Goal: Information Seeking & Learning: Learn about a topic

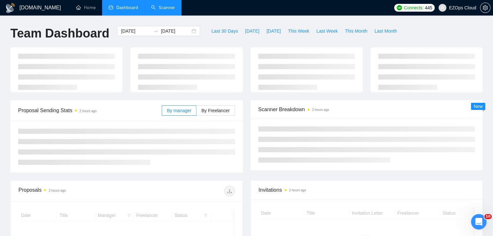
click at [160, 10] on link "Scanner" at bounding box center [163, 8] width 24 height 6
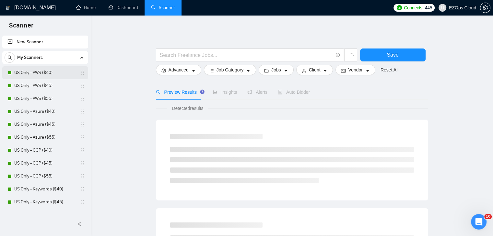
click at [35, 73] on link "US Only - AWS ($40)" at bounding box center [45, 72] width 62 height 13
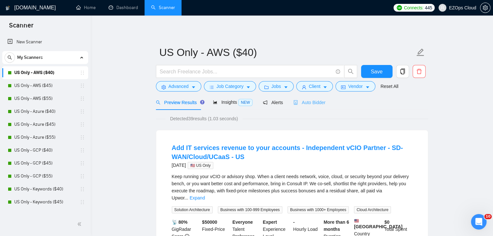
click at [304, 96] on div "Auto Bidder" at bounding box center [309, 102] width 32 height 15
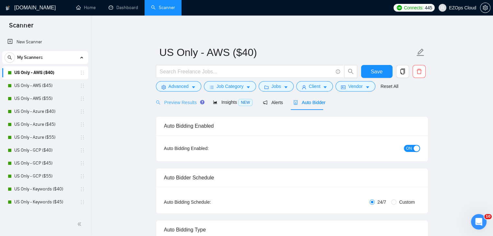
checkbox input "true"
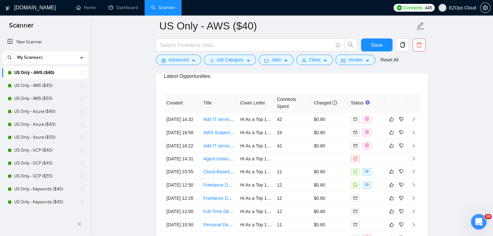
scroll to position [1731, 0]
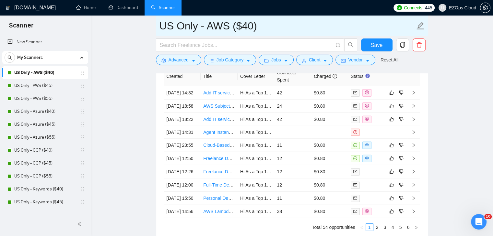
drag, startPoint x: 263, startPoint y: 28, endPoint x: 152, endPoint y: 29, distance: 111.7
click at [180, 34] on input "US Only - AWS ($40)" at bounding box center [286, 26] width 255 height 16
drag, startPoint x: 263, startPoint y: 22, endPoint x: 141, endPoint y: 26, distance: 122.5
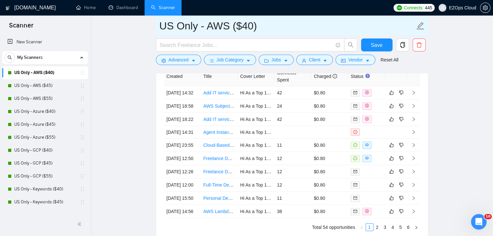
click at [272, 29] on input "US Only - AWS ($40)" at bounding box center [286, 26] width 255 height 16
drag, startPoint x: 236, startPoint y: 30, endPoint x: 157, endPoint y: 30, distance: 79.0
click at [157, 30] on span "US Only - AWS ($40)" at bounding box center [292, 26] width 272 height 20
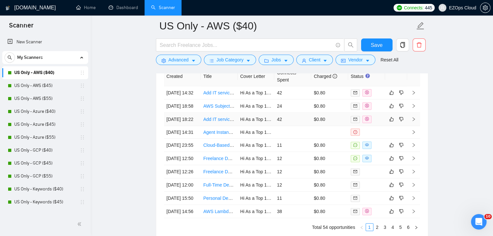
click at [214, 122] on link "Add IT services revenue to your accounts - Independent vCIO Partner - SD-WAN/Cl…" at bounding box center [304, 119] width 202 height 5
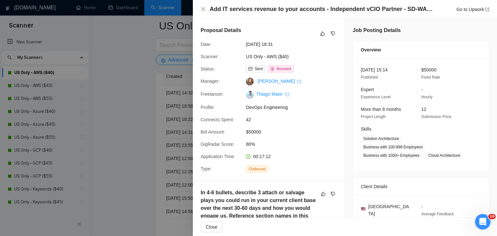
click at [163, 107] on div at bounding box center [248, 118] width 497 height 236
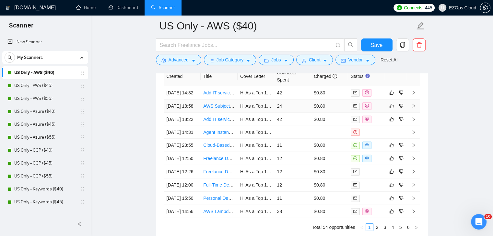
click at [217, 109] on link "AWS Subject Matter Expert Needed for CLF-C02 Course Development" at bounding box center [274, 106] width 142 height 5
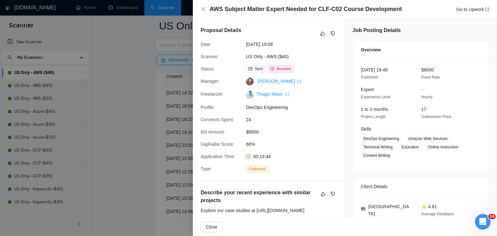
click at [131, 101] on div at bounding box center [248, 118] width 497 height 236
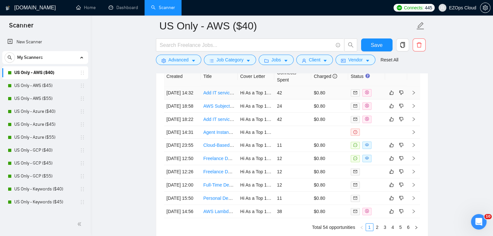
click at [213, 93] on link "Add IT services revenue to your accounts - Independent vCIO Partner - SD-WAN/Cl…" at bounding box center [304, 92] width 202 height 5
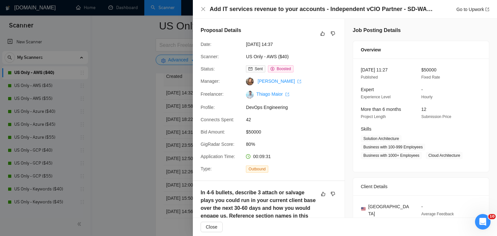
click at [149, 107] on div at bounding box center [248, 118] width 497 height 236
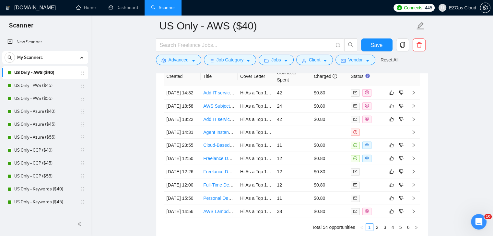
click at [483, 217] on div "Open Intercom Messenger" at bounding box center [477, 220] width 21 height 21
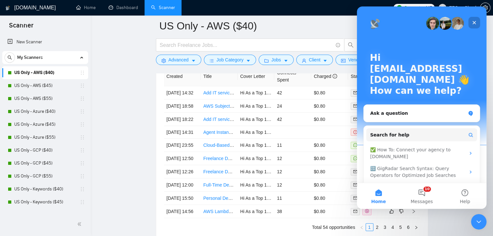
click at [474, 23] on icon "Close" at bounding box center [474, 23] width 4 height 4
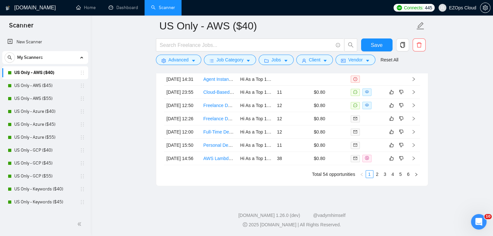
scroll to position [1847, 0]
click at [484, 217] on span "10" at bounding box center [488, 217] width 8 height 6
click at [482, 222] on div "Open Intercom Messenger" at bounding box center [477, 220] width 21 height 21
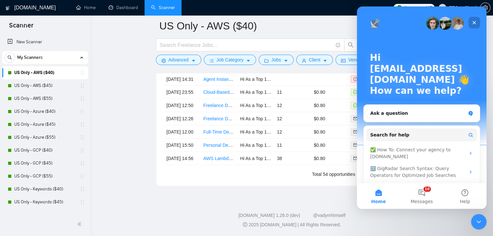
click at [475, 21] on icon "Close" at bounding box center [473, 22] width 5 height 5
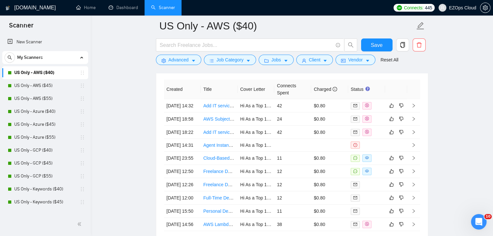
scroll to position [1717, 0]
click at [50, 82] on link "US Only - AWS ($45)" at bounding box center [45, 85] width 62 height 13
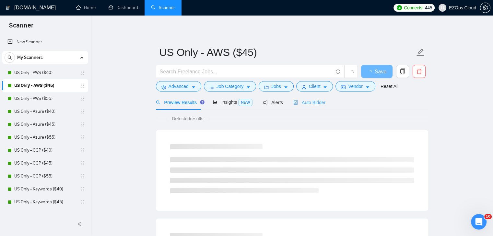
click at [310, 107] on div "Auto Bidder" at bounding box center [309, 102] width 32 height 15
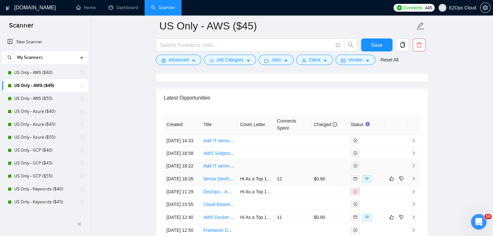
scroll to position [1694, 0]
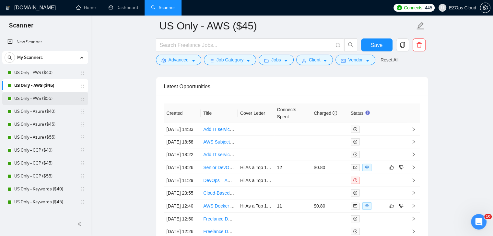
click at [38, 98] on link "US Only - AWS ($55)" at bounding box center [45, 98] width 62 height 13
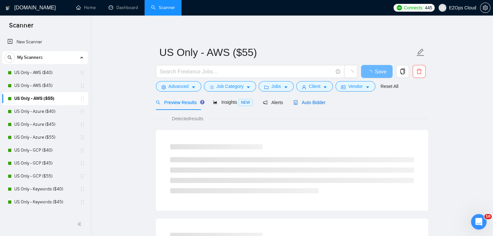
click at [301, 102] on span "Auto Bidder" at bounding box center [309, 102] width 32 height 5
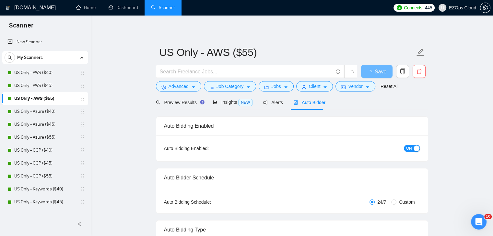
checkbox input "true"
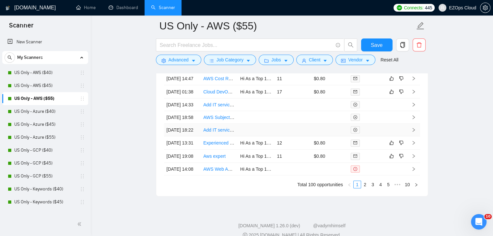
scroll to position [1793, 0]
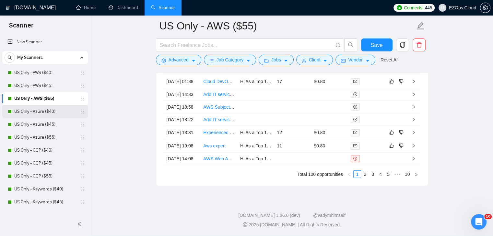
click at [46, 110] on link "US Only - Azure ($40)" at bounding box center [45, 111] width 62 height 13
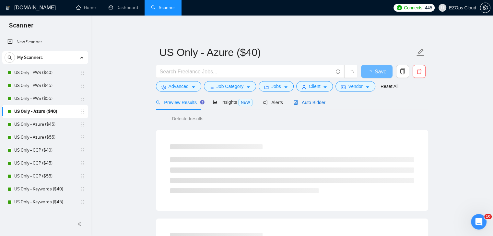
click at [313, 99] on div "Auto Bidder" at bounding box center [309, 102] width 32 height 7
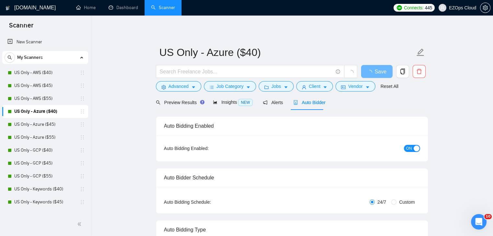
checkbox input "true"
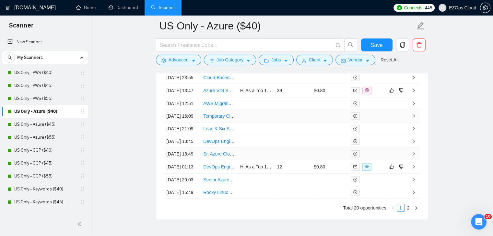
scroll to position [1696, 0]
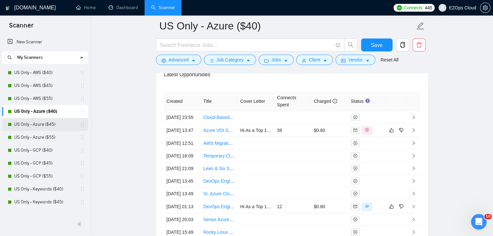
click at [44, 123] on link "US Only - Azure ($45)" at bounding box center [45, 124] width 62 height 13
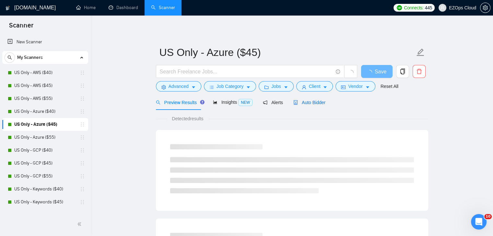
click at [312, 100] on span "Auto Bidder" at bounding box center [309, 102] width 32 height 5
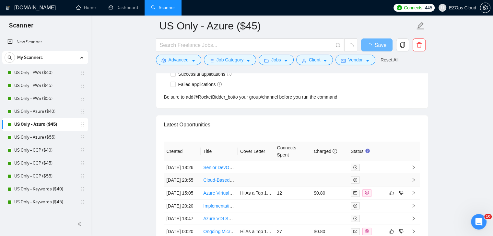
scroll to position [1650, 0]
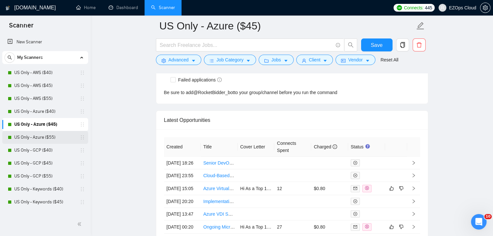
click at [48, 134] on link "US Only - Azure ($55)" at bounding box center [45, 137] width 62 height 13
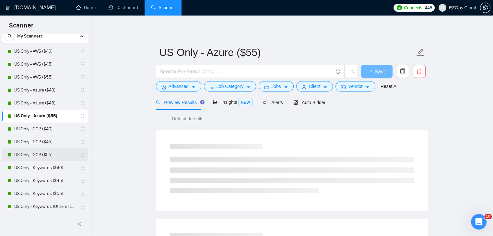
scroll to position [32, 0]
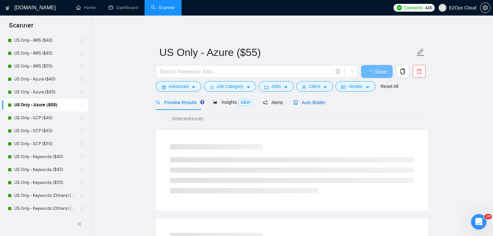
click at [306, 104] on span "Auto Bidder" at bounding box center [309, 102] width 32 height 5
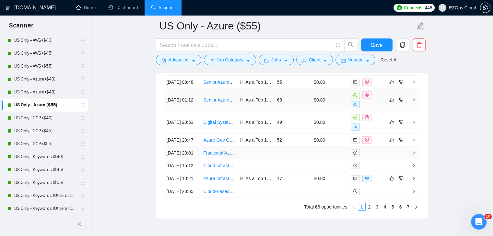
scroll to position [1746, 0]
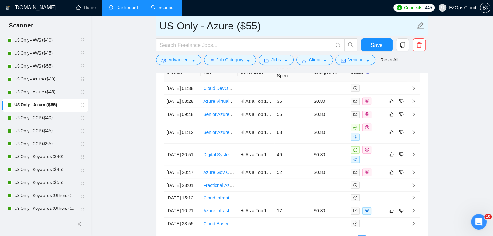
drag, startPoint x: 266, startPoint y: 29, endPoint x: 139, endPoint y: 5, distance: 129.8
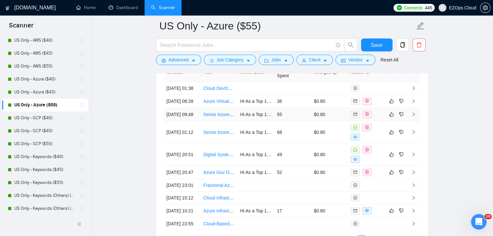
click at [220, 117] on link "Senior Azure Cloud Data Engineer" at bounding box center [237, 114] width 69 height 5
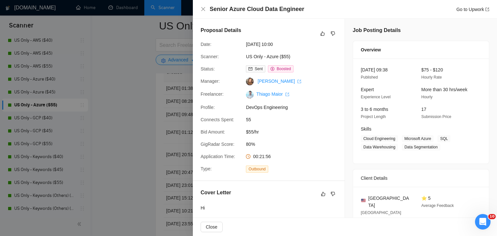
click at [134, 140] on div at bounding box center [248, 118] width 497 height 236
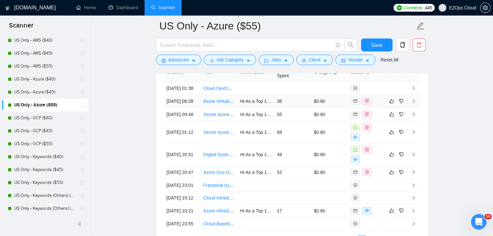
click at [224, 104] on link "Azure Virtual Desktop (AVD) Deployment Engineer" at bounding box center [254, 101] width 102 height 5
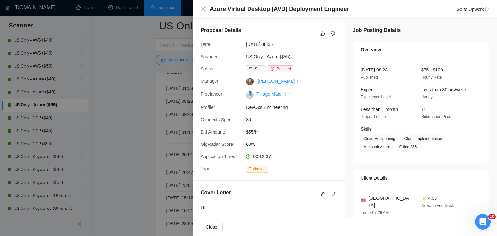
click at [122, 118] on div at bounding box center [248, 118] width 497 height 236
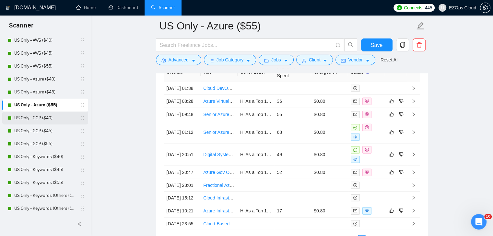
click at [42, 122] on link "US Only - GCP ($40)" at bounding box center [45, 118] width 62 height 13
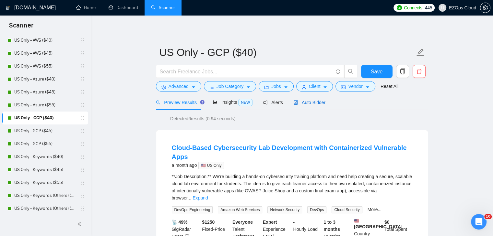
drag, startPoint x: 297, startPoint y: 105, endPoint x: 497, endPoint y: 184, distance: 215.1
click at [297, 105] on span "Auto Bidder" at bounding box center [309, 102] width 32 height 5
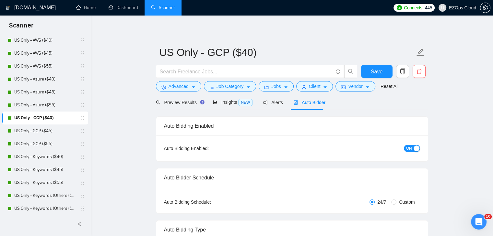
checkbox input "true"
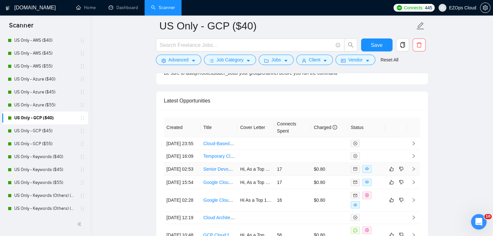
scroll to position [1681, 0]
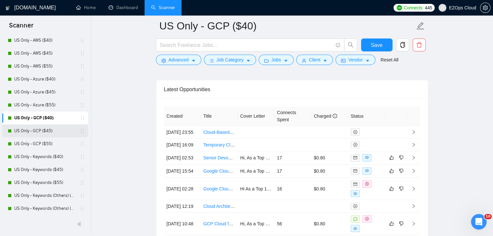
click at [53, 131] on link "US Only - GCP ($45)" at bounding box center [45, 131] width 62 height 13
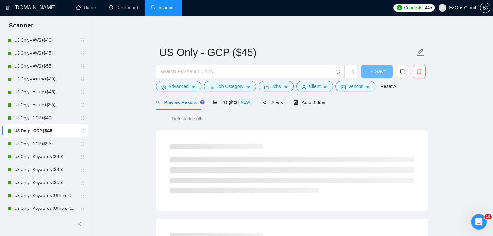
scroll to position [65, 0]
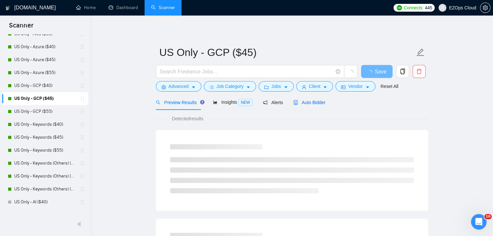
click at [313, 106] on div "Auto Bidder" at bounding box center [309, 102] width 32 height 7
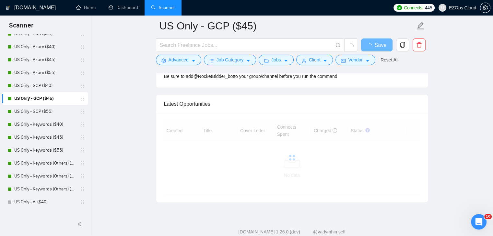
drag, startPoint x: 497, startPoint y: 155, endPoint x: 14, endPoint y: 9, distance: 504.5
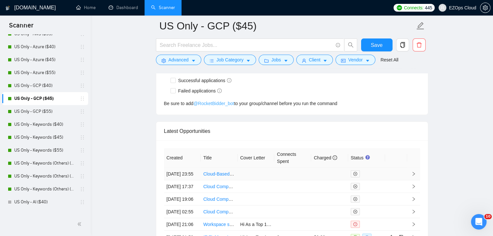
scroll to position [1696, 0]
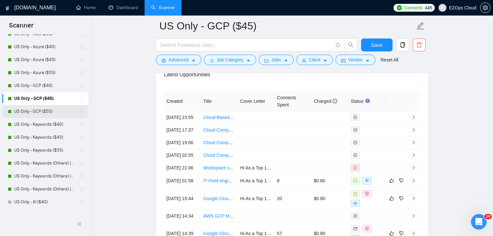
click at [60, 109] on link "US Only - GCP ($55)" at bounding box center [45, 111] width 62 height 13
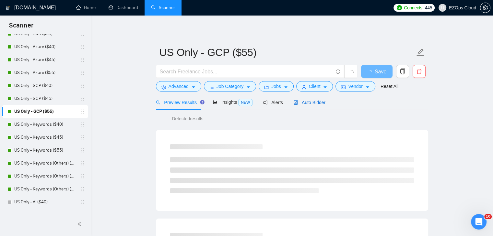
click at [310, 104] on span "Auto Bidder" at bounding box center [309, 102] width 32 height 5
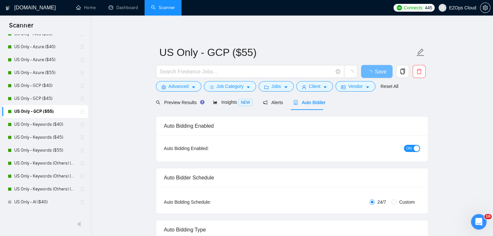
checkbox input "true"
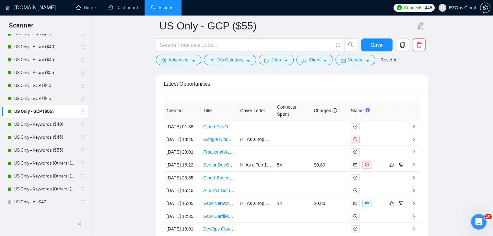
scroll to position [1696, 0]
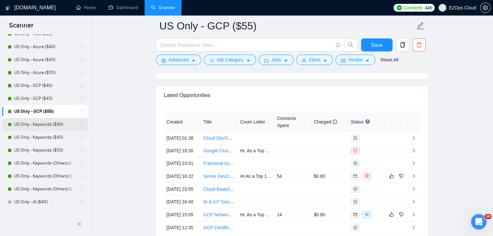
click at [41, 128] on link "US Only - Keywords ($40)" at bounding box center [45, 124] width 62 height 13
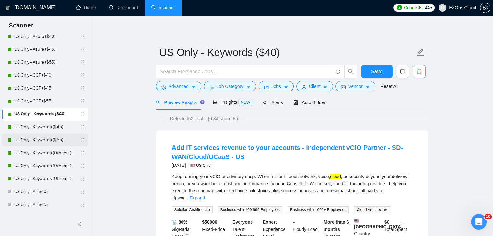
scroll to position [65, 0]
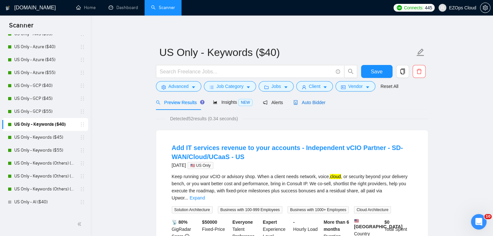
drag, startPoint x: 310, startPoint y: 99, endPoint x: 497, endPoint y: 151, distance: 193.9
click at [311, 99] on div "Auto Bidder" at bounding box center [309, 102] width 32 height 7
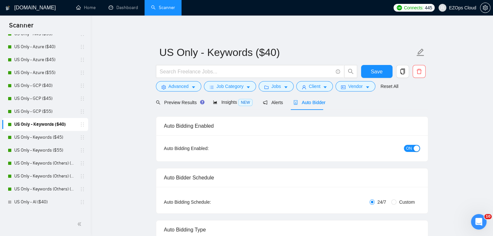
checkbox input "true"
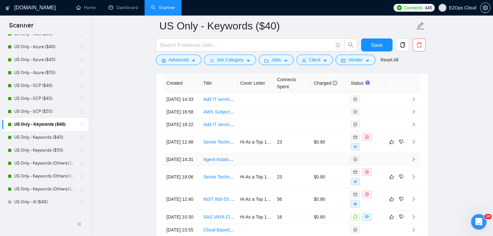
scroll to position [1713, 0]
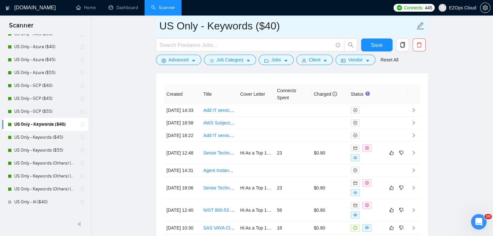
drag, startPoint x: 290, startPoint y: 25, endPoint x: 132, endPoint y: 22, distance: 157.4
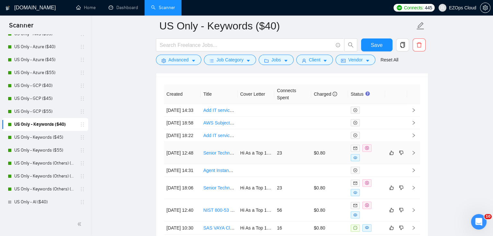
click at [222, 156] on link "Senior Technical Consultant" at bounding box center [231, 153] width 56 height 5
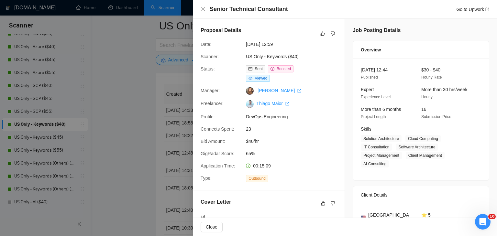
click at [136, 162] on div at bounding box center [248, 118] width 497 height 236
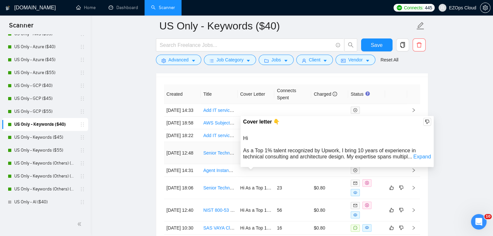
scroll to position [1648, 0]
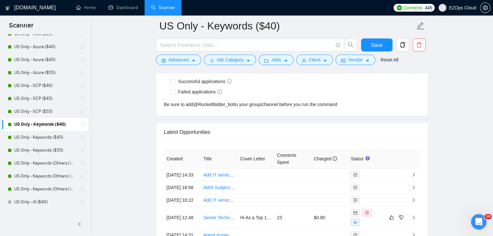
drag, startPoint x: 49, startPoint y: 141, endPoint x: 339, endPoint y: 119, distance: 290.7
click at [49, 141] on link "US Only - Keywords ($45)" at bounding box center [45, 137] width 62 height 13
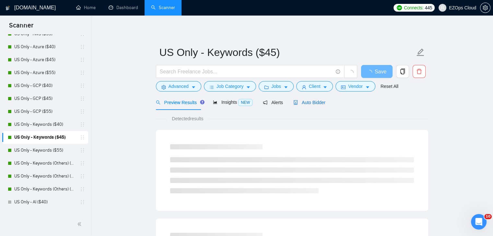
click at [307, 101] on span "Auto Bidder" at bounding box center [309, 102] width 32 height 5
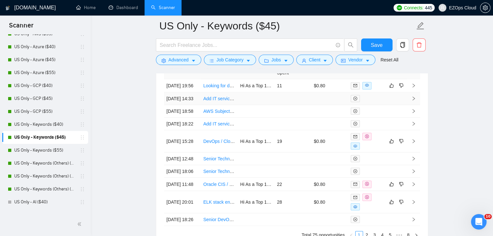
scroll to position [1760, 0]
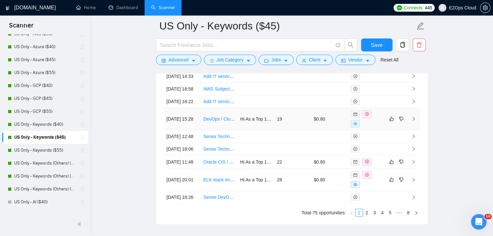
click at [216, 122] on link "DevOps / Cloud Engineer to diagnose Base44 deployment issues (500/520/404 + Web…" at bounding box center [297, 119] width 189 height 5
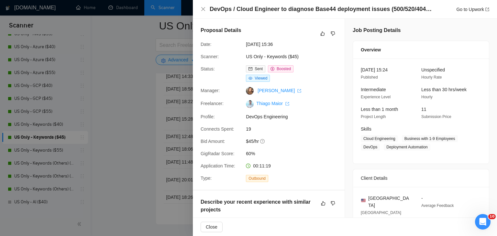
click at [126, 138] on div at bounding box center [248, 118] width 497 height 236
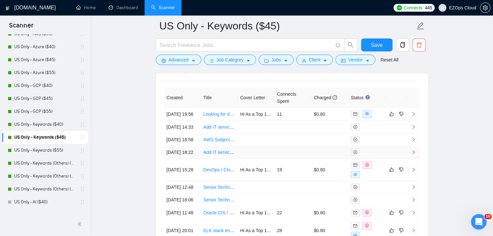
scroll to position [1696, 0]
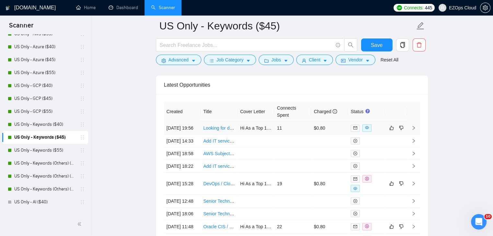
click at [216, 129] on link "Looking for datadog expert for help with reporting interface using custom API i…" at bounding box center [291, 128] width 176 height 5
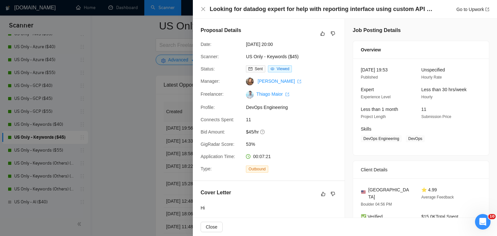
click at [126, 95] on div at bounding box center [248, 118] width 497 height 236
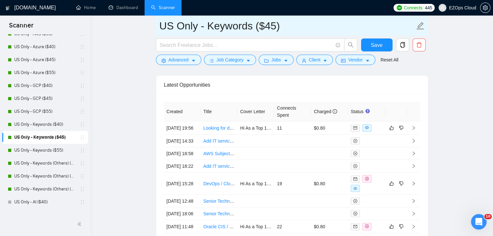
drag, startPoint x: 287, startPoint y: 22, endPoint x: 157, endPoint y: 23, distance: 129.9
click at [157, 23] on span "US Only - Keywords ($45)" at bounding box center [292, 26] width 272 height 20
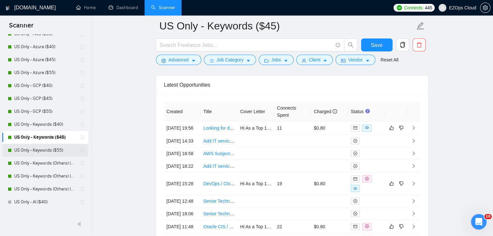
click at [53, 152] on link "US Only - Keywords ($55)" at bounding box center [45, 150] width 62 height 13
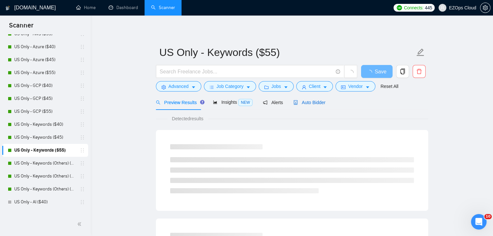
click at [318, 103] on span "Auto Bidder" at bounding box center [309, 102] width 32 height 5
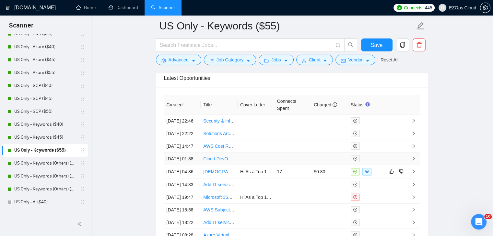
scroll to position [1842, 0]
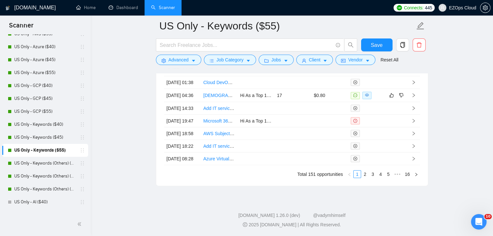
click at [364, 183] on div "Created Title Cover Letter Connects Spent Charged Status [DATE] 22:46 Security …" at bounding box center [291, 98] width 271 height 175
click at [365, 178] on link "2" at bounding box center [364, 174] width 7 height 7
click at [359, 178] on link "1" at bounding box center [356, 174] width 7 height 7
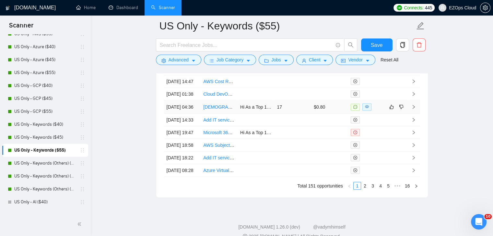
click at [214, 110] on link "[DEMOGRAPHIC_DATA] citizen only -MS Dynamics & Power Platform Specialist (3-6 m…" at bounding box center [297, 107] width 189 height 5
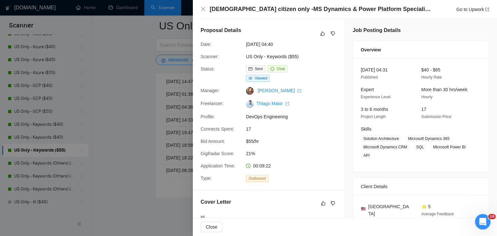
click at [127, 167] on div at bounding box center [248, 118] width 497 height 236
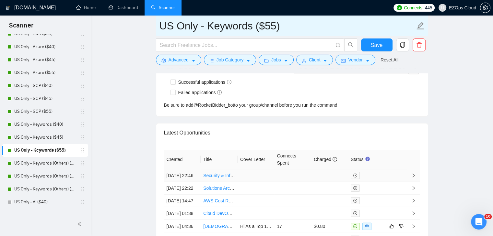
scroll to position [1653, 0]
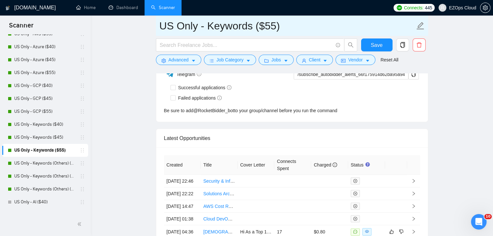
drag, startPoint x: 288, startPoint y: 28, endPoint x: 149, endPoint y: 28, distance: 138.9
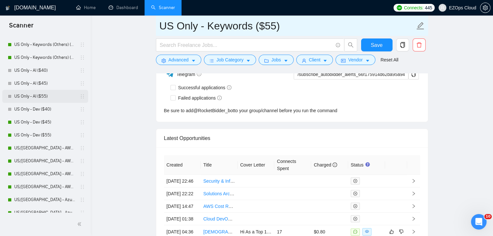
scroll to position [227, 0]
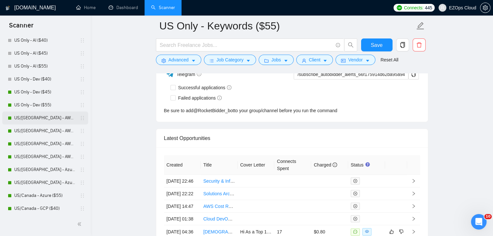
click at [40, 121] on link "US/[GEOGRAPHIC_DATA] - AWS (Best Clients) ($55)" at bounding box center [45, 118] width 62 height 13
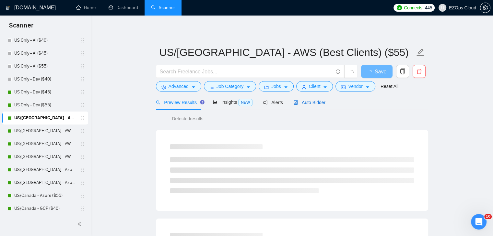
drag, startPoint x: 305, startPoint y: 105, endPoint x: 497, endPoint y: 158, distance: 199.3
click at [305, 105] on span "Auto Bidder" at bounding box center [309, 102] width 32 height 5
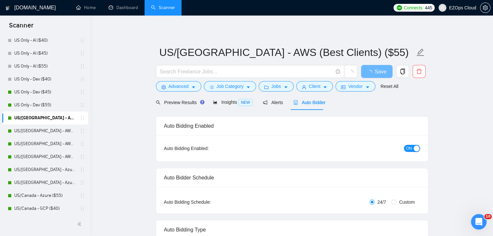
checkbox input "true"
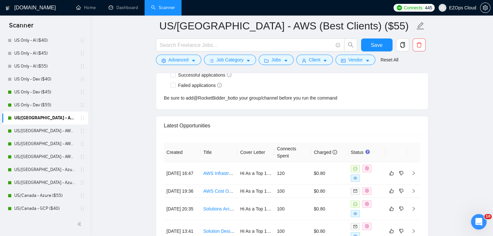
scroll to position [1728, 0]
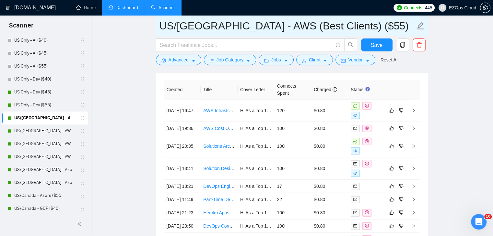
drag, startPoint x: 342, startPoint y: 24, endPoint x: 128, endPoint y: 13, distance: 214.7
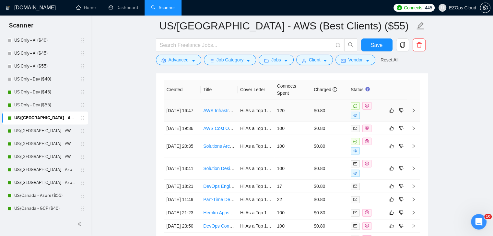
click at [227, 108] on link "AWS Infrastructure Setup with IaC/DevOps Practices" at bounding box center [256, 110] width 107 height 5
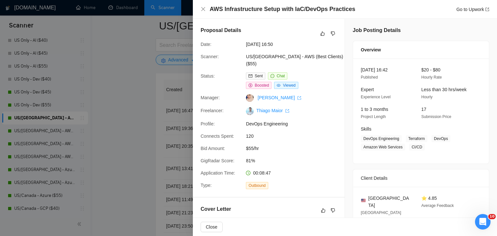
click at [119, 165] on div at bounding box center [248, 118] width 497 height 236
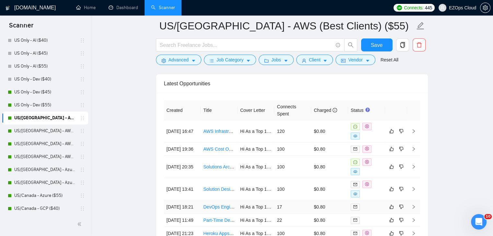
scroll to position [1696, 0]
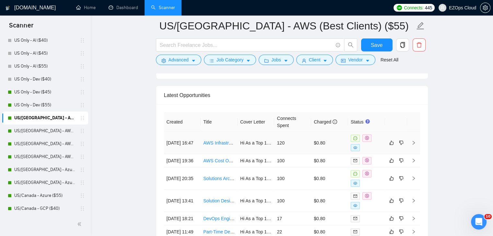
click at [214, 141] on link "AWS Infrastructure Setup with IaC/DevOps Practices" at bounding box center [256, 143] width 107 height 5
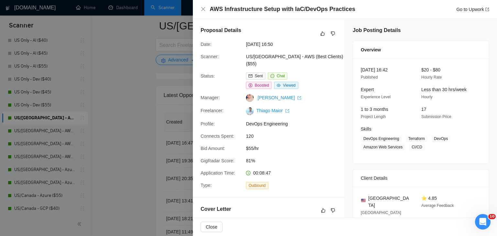
click at [62, 138] on div at bounding box center [248, 118] width 497 height 236
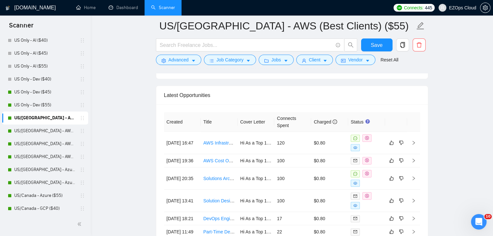
drag, startPoint x: 53, startPoint y: 132, endPoint x: 0, endPoint y: 93, distance: 65.7
click at [53, 132] on link "US/[GEOGRAPHIC_DATA] - AWS ($40)" at bounding box center [45, 131] width 62 height 13
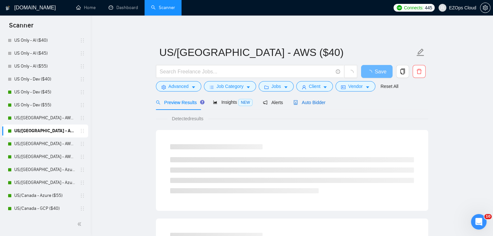
click at [305, 102] on span "Auto Bidder" at bounding box center [309, 102] width 32 height 5
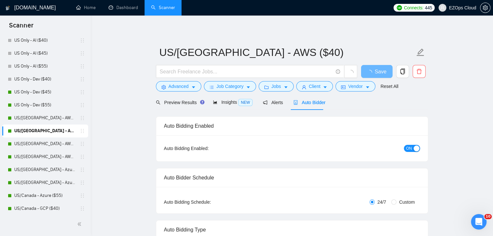
checkbox input "true"
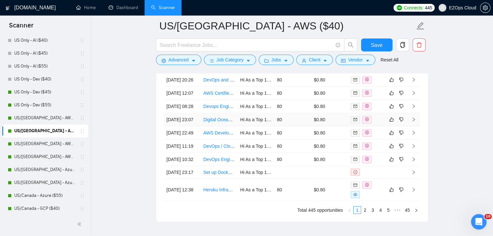
scroll to position [1734, 0]
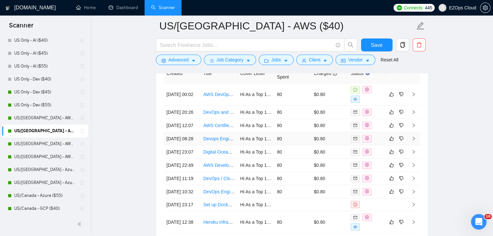
click at [217, 142] on link "Devops Engineer" at bounding box center [220, 138] width 35 height 5
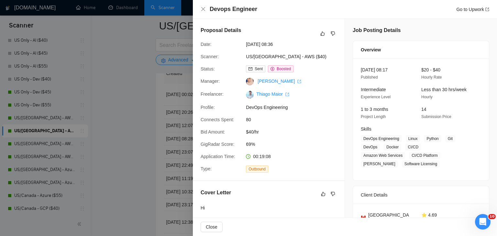
click at [143, 166] on div at bounding box center [248, 118] width 497 height 236
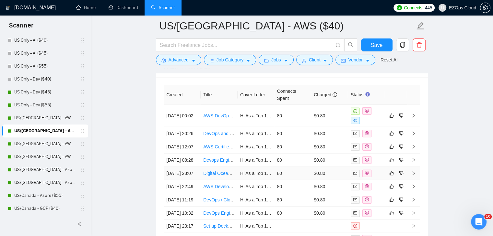
scroll to position [1701, 0]
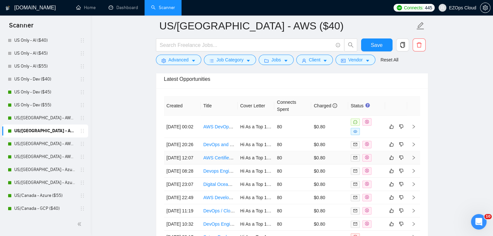
click at [214, 161] on link "AWS Certified DevOps Engineer Needed for Project" at bounding box center [255, 157] width 104 height 5
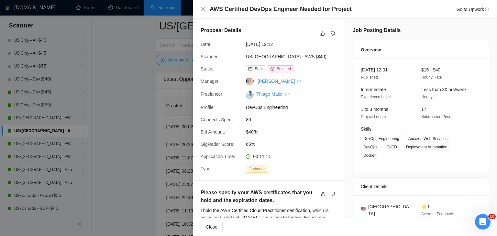
click at [139, 137] on div at bounding box center [248, 118] width 497 height 236
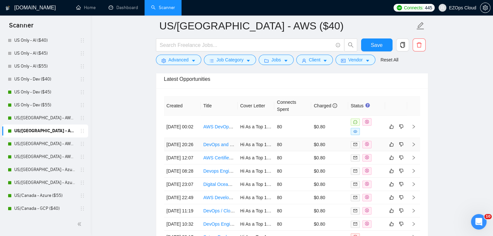
click at [220, 147] on link "DevOps and Microservices Expert for Project Review" at bounding box center [256, 144] width 107 height 5
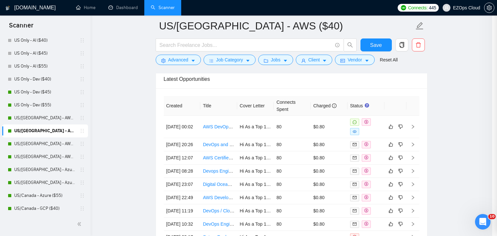
click at [132, 120] on div at bounding box center [248, 118] width 497 height 236
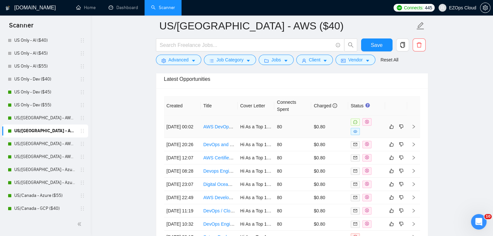
click at [214, 125] on link "AWS DevOps Lambda Expert Needed for Hosting Optimization" at bounding box center [266, 126] width 127 height 5
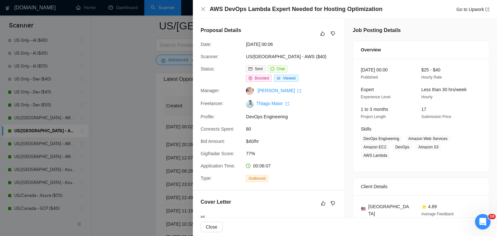
click at [155, 76] on div at bounding box center [248, 118] width 497 height 236
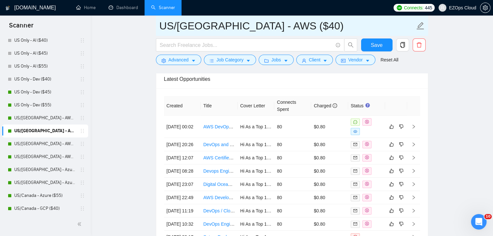
drag, startPoint x: 278, startPoint y: 27, endPoint x: 158, endPoint y: 32, distance: 120.6
click at [158, 32] on span "US/[GEOGRAPHIC_DATA] - AWS ($40)" at bounding box center [292, 26] width 272 height 20
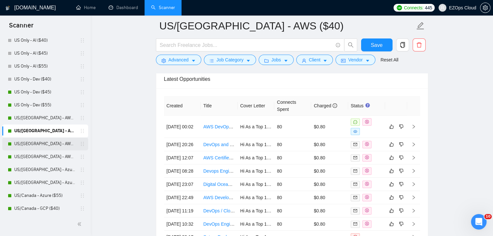
click at [58, 146] on link "US/[GEOGRAPHIC_DATA] - AWS ($45)" at bounding box center [45, 144] width 62 height 13
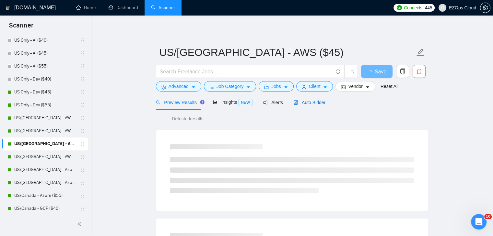
click at [315, 101] on span "Auto Bidder" at bounding box center [309, 102] width 32 height 5
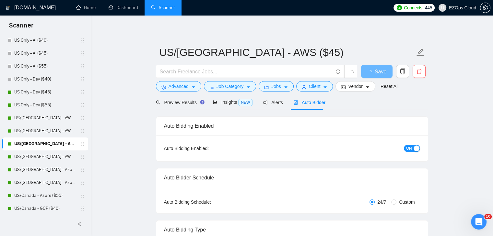
checkbox input "true"
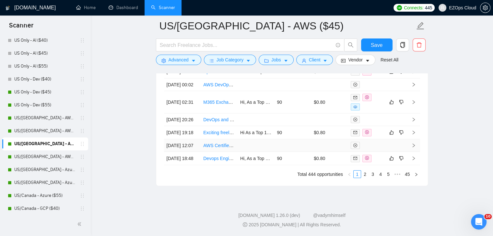
scroll to position [1814, 0]
click at [367, 178] on link "2" at bounding box center [364, 174] width 7 height 7
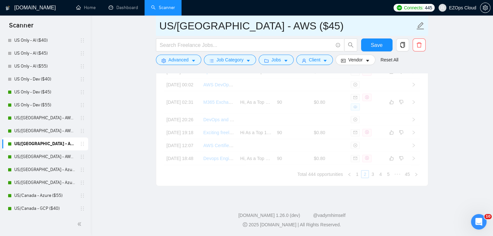
drag, startPoint x: 282, startPoint y: 28, endPoint x: 147, endPoint y: 23, distance: 134.5
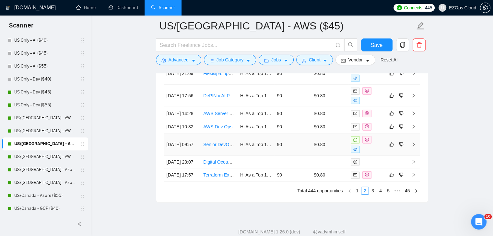
click at [213, 147] on link "Senior DevOps Engineer (Blockchain Infra • Kubernetes • Terraform)" at bounding box center [271, 144] width 137 height 5
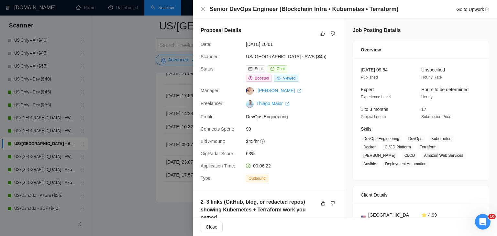
click at [142, 105] on div at bounding box center [248, 118] width 497 height 236
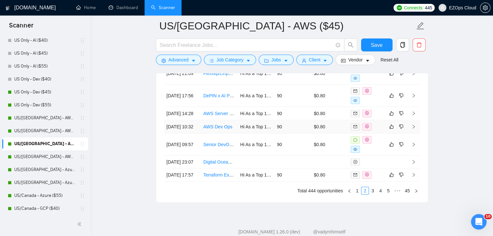
click at [220, 130] on link "AWS Dev Ops" at bounding box center [217, 126] width 29 height 5
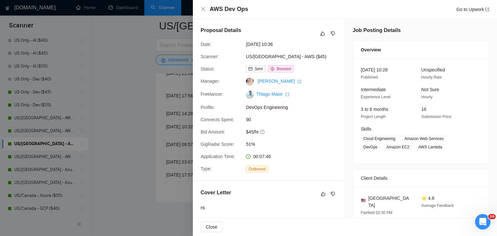
click at [136, 96] on div at bounding box center [248, 118] width 497 height 236
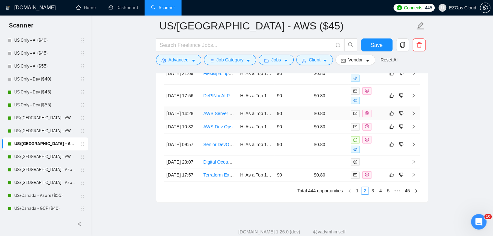
click at [225, 116] on link "AWS Server Setup" at bounding box center [222, 113] width 38 height 5
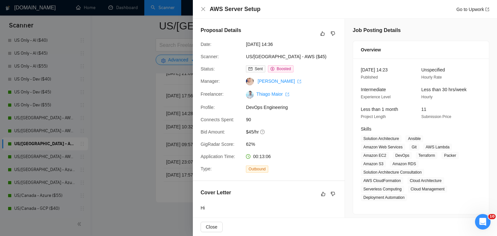
click at [109, 176] on div at bounding box center [248, 118] width 497 height 236
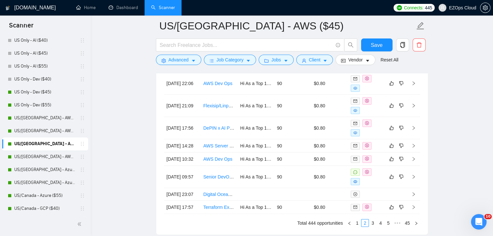
scroll to position [1749, 0]
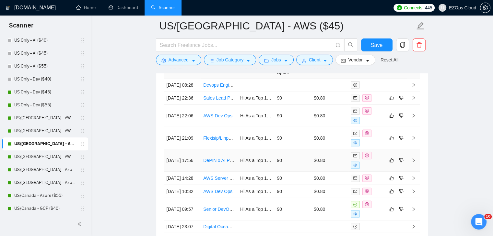
click at [216, 161] on link "DePIN x AI Project" at bounding box center [222, 160] width 38 height 5
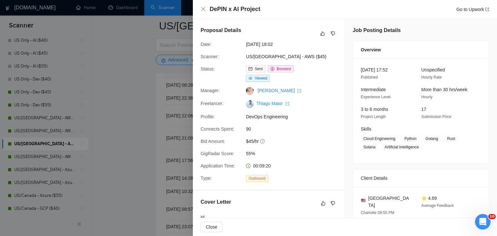
click at [131, 132] on div at bounding box center [248, 118] width 497 height 236
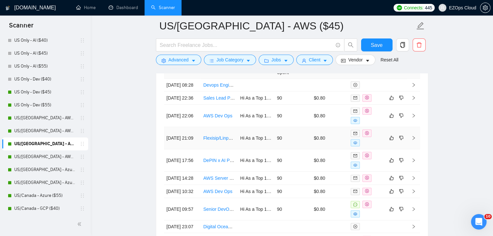
click at [226, 140] on link "Flexisip/Linphone Deployment AWS" at bounding box center [239, 138] width 72 height 5
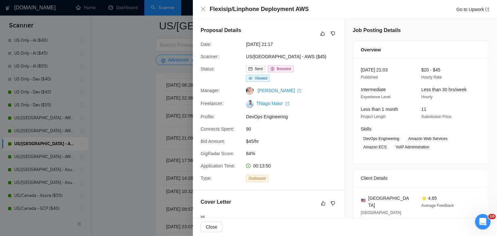
click at [130, 100] on div at bounding box center [248, 118] width 497 height 236
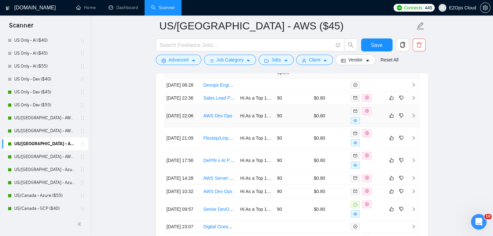
click at [220, 119] on link "AWS Dev Ops" at bounding box center [217, 115] width 29 height 5
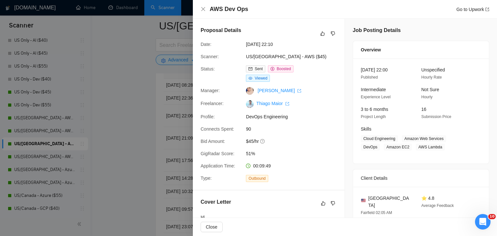
click at [130, 90] on div at bounding box center [248, 118] width 497 height 236
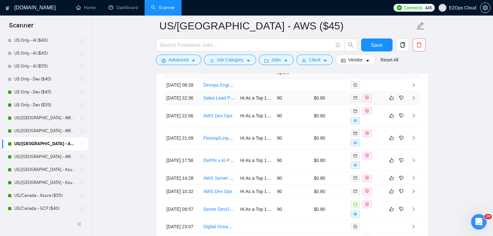
click at [219, 97] on link "Sales Lead Pulling Automation" at bounding box center [234, 98] width 62 height 5
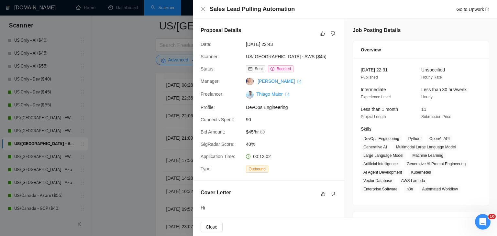
click at [122, 95] on div at bounding box center [248, 118] width 497 height 236
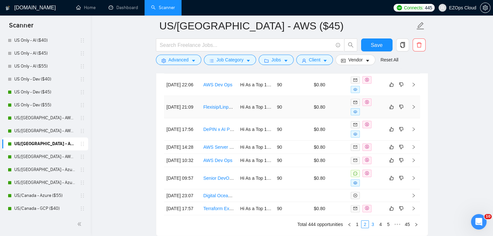
scroll to position [1846, 0]
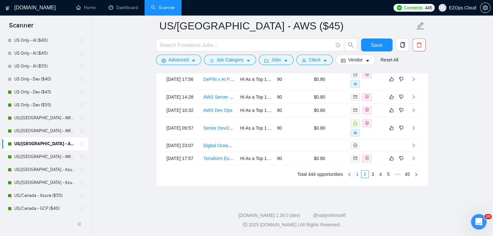
click at [358, 178] on link "1" at bounding box center [356, 174] width 7 height 7
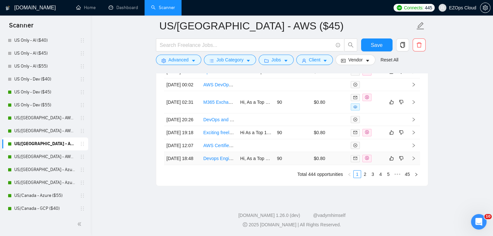
click at [216, 160] on link "Devops Engineer for Server and Application Management" at bounding box center [261, 158] width 116 height 5
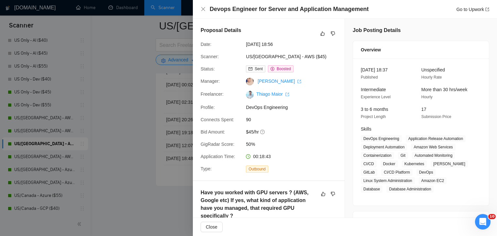
click at [132, 152] on div at bounding box center [248, 118] width 497 height 236
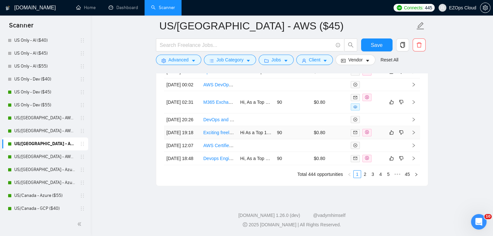
click at [220, 130] on link "Exciting freelancing opportunity in AWS - DevOps" at bounding box center [252, 132] width 99 height 5
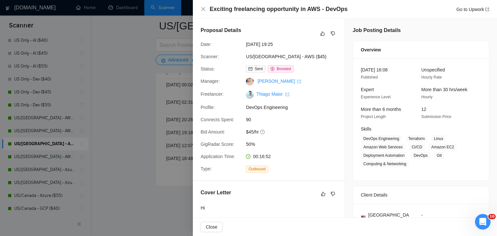
click at [125, 126] on div at bounding box center [248, 118] width 497 height 236
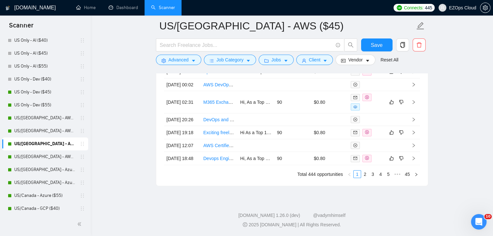
scroll to position [1781, 0]
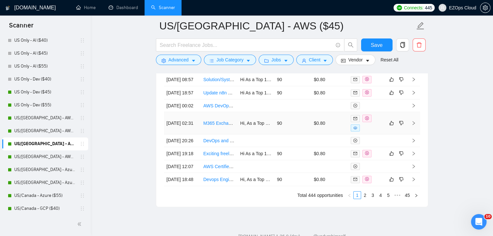
click at [217, 126] on link "M365 Exchange to Stream" at bounding box center [230, 123] width 54 height 5
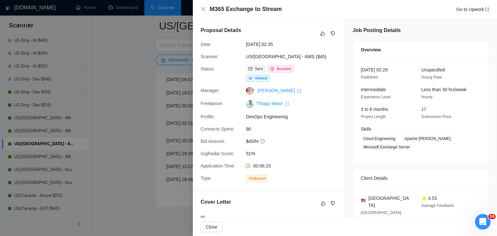
click at [139, 107] on div at bounding box center [248, 118] width 497 height 236
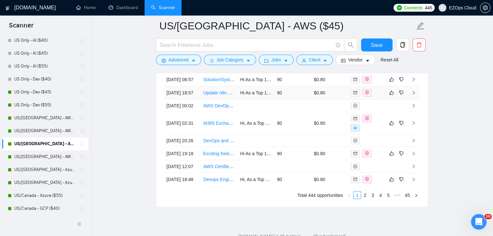
click at [228, 96] on link "Update n8n hosted on AWS" at bounding box center [231, 92] width 56 height 5
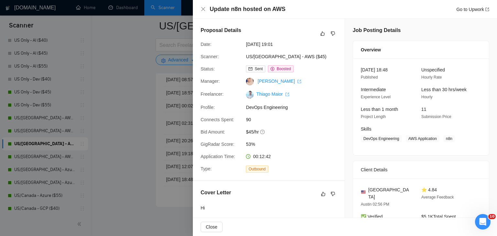
click at [115, 90] on div at bounding box center [248, 118] width 497 height 236
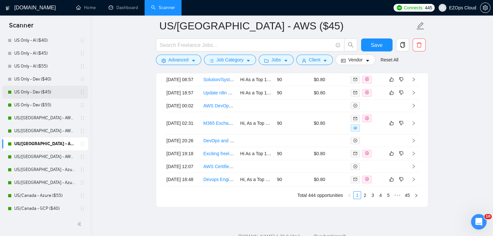
drag, startPoint x: 41, startPoint y: 158, endPoint x: 47, endPoint y: 92, distance: 66.7
click at [41, 158] on link "US/[GEOGRAPHIC_DATA] - AWS ($55)" at bounding box center [45, 157] width 62 height 13
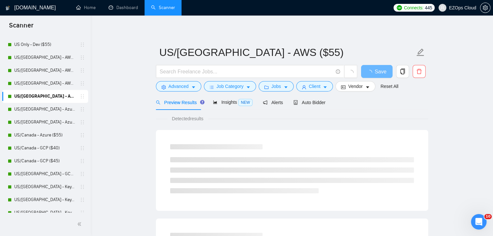
scroll to position [291, 0]
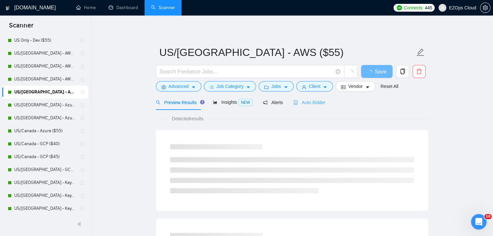
click at [311, 107] on div "Auto Bidder" at bounding box center [309, 102] width 32 height 15
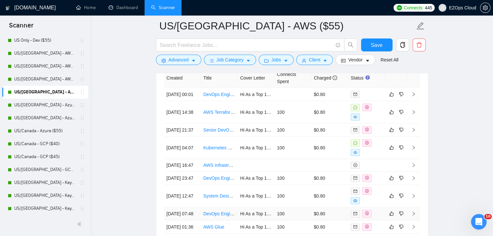
scroll to position [1735, 0]
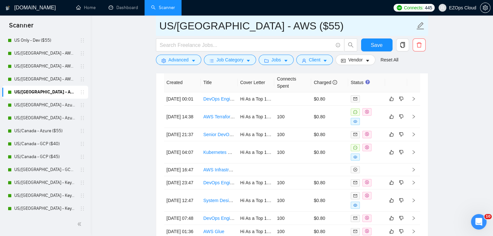
drag, startPoint x: 279, startPoint y: 27, endPoint x: 118, endPoint y: 29, distance: 161.0
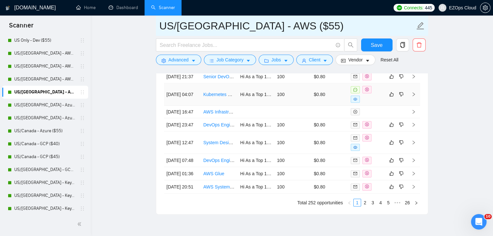
scroll to position [1832, 0]
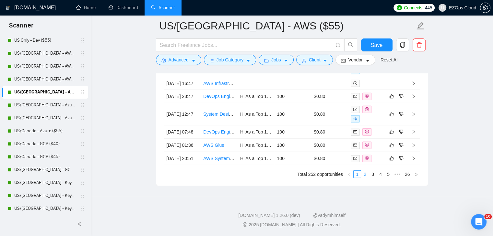
click at [364, 178] on link "2" at bounding box center [364, 174] width 7 height 7
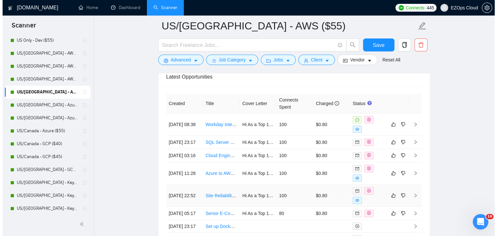
scroll to position [1703, 0]
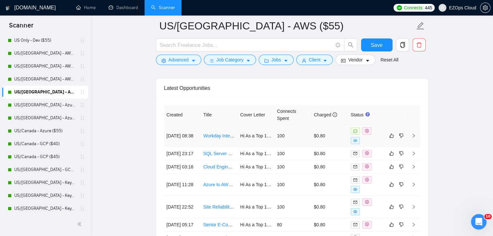
click at [215, 135] on link "Workday Integration Specialist (Workday Studio, HR & Recruitment)" at bounding box center [271, 135] width 136 height 5
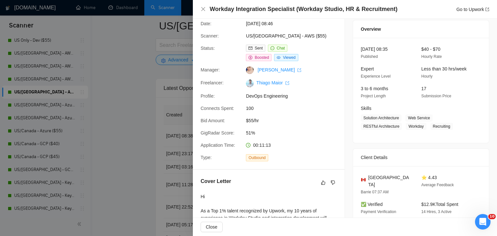
scroll to position [32, 0]
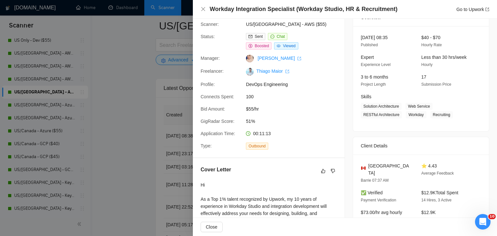
click at [134, 152] on div at bounding box center [248, 118] width 497 height 236
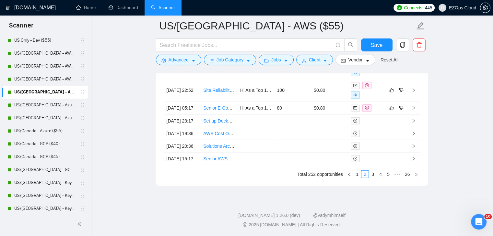
scroll to position [1865, 0]
click at [357, 175] on link "1" at bounding box center [356, 174] width 7 height 7
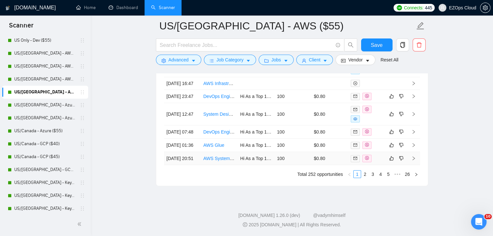
click at [219, 156] on link "AWS System Workflow Architect Needed This Week" at bounding box center [255, 158] width 105 height 5
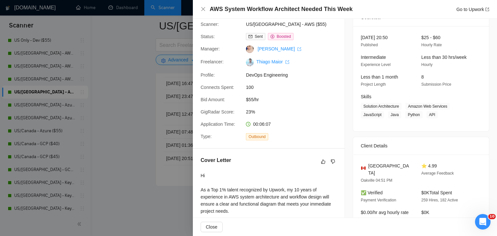
click at [146, 121] on div at bounding box center [248, 118] width 497 height 236
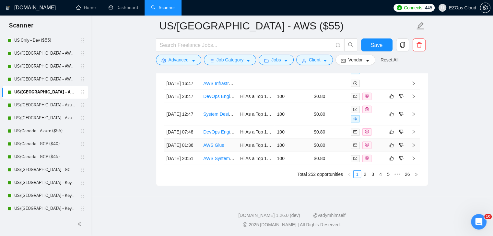
click at [214, 143] on link "AWS Glue" at bounding box center [213, 145] width 21 height 5
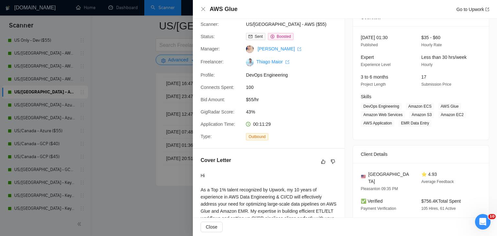
click at [153, 115] on div at bounding box center [248, 118] width 497 height 236
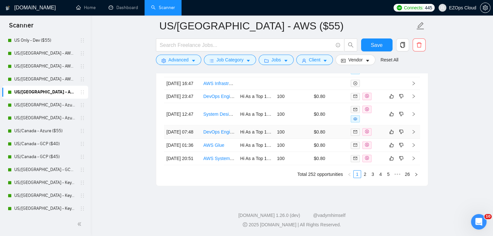
click at [218, 130] on link "DevOps Engineer with On-Prem / Bare Metal Experience Needed" at bounding box center [268, 132] width 131 height 5
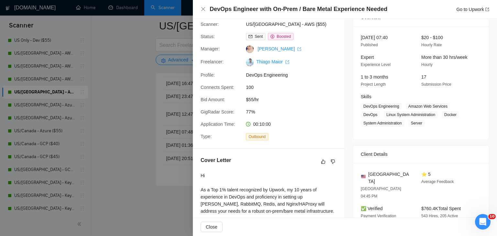
click at [146, 112] on div at bounding box center [248, 118] width 497 height 236
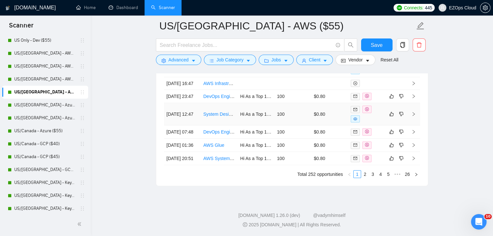
click at [214, 112] on link "System Design Consultant – IoT, SaaS, and GameTech Architecture" at bounding box center [271, 114] width 137 height 5
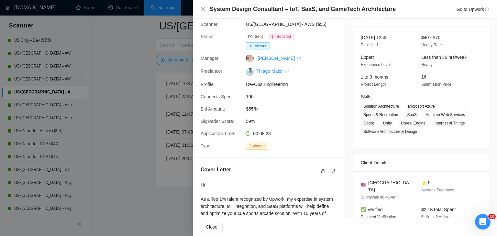
click at [120, 101] on div at bounding box center [248, 118] width 497 height 236
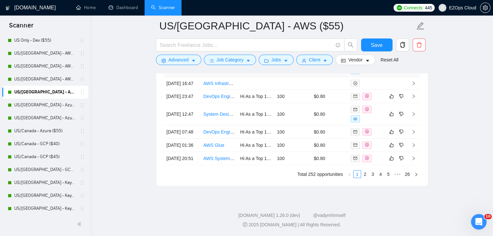
scroll to position [1768, 0]
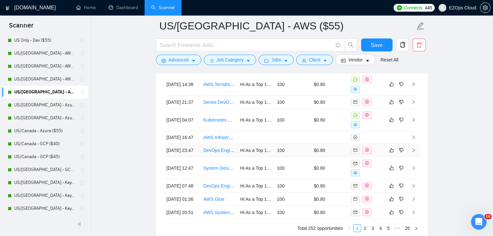
click at [219, 153] on link "DevOps Engineer with On-Prem / Bare Metal Experience Needed" at bounding box center [268, 150] width 131 height 5
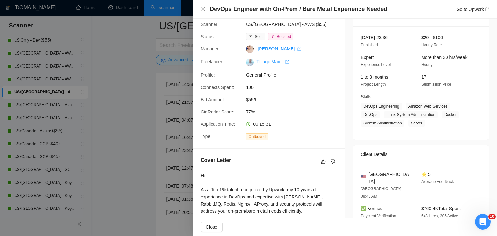
click at [135, 138] on div at bounding box center [248, 118] width 497 height 236
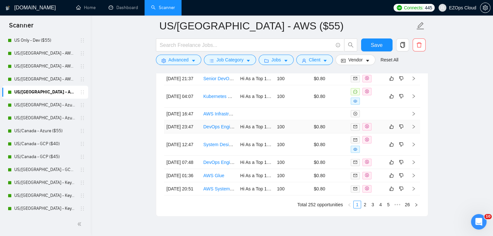
scroll to position [1768, 0]
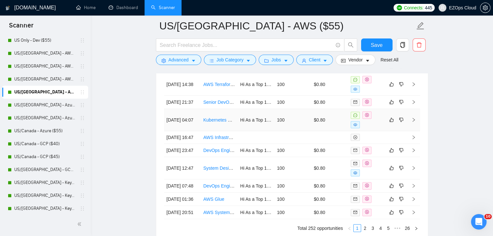
click at [216, 123] on link "Kubernetes Specialist Needed for Senior Architect Interview Preparation" at bounding box center [275, 120] width 145 height 5
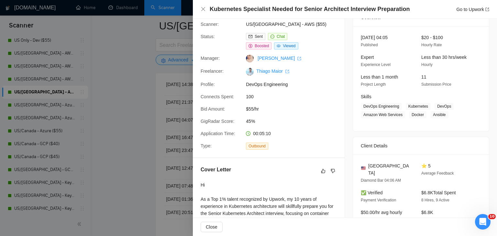
click at [182, 98] on div at bounding box center [248, 118] width 497 height 236
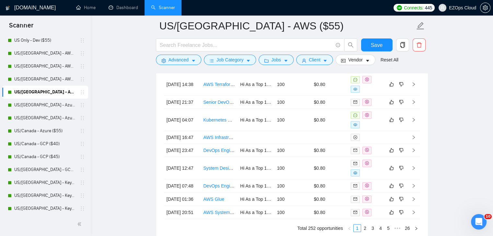
drag, startPoint x: 44, startPoint y: 103, endPoint x: 312, endPoint y: 74, distance: 269.1
click at [44, 103] on link "US/[GEOGRAPHIC_DATA] - Azure ($40)" at bounding box center [45, 105] width 62 height 13
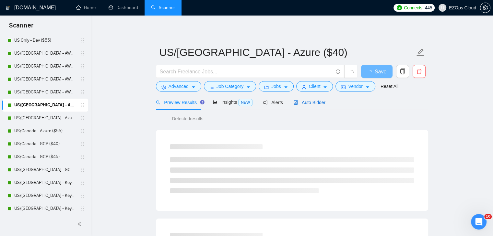
click at [309, 101] on span "Auto Bidder" at bounding box center [309, 102] width 32 height 5
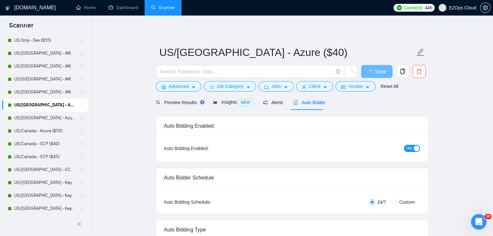
checkbox input "true"
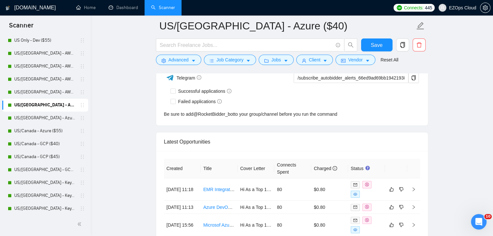
scroll to position [1681, 0]
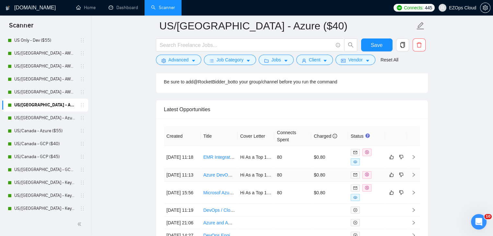
click at [219, 173] on link "Azure DevOps Pipeline Development for OPDG Gateway Automation" at bounding box center [272, 175] width 139 height 5
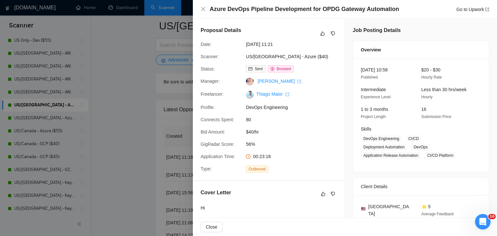
click at [160, 138] on div at bounding box center [248, 118] width 497 height 236
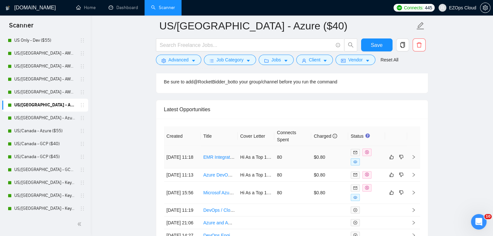
click at [215, 155] on link "EMR Integration Specialist for Nextgen Office (Healthfusion)" at bounding box center [263, 157] width 120 height 5
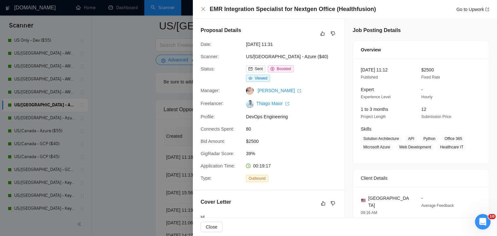
click at [142, 99] on div at bounding box center [248, 118] width 497 height 236
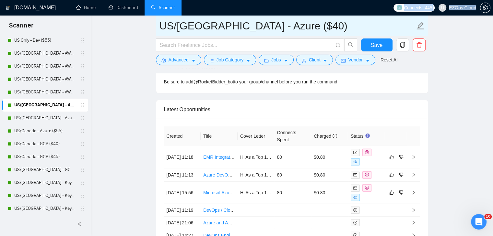
drag, startPoint x: 296, startPoint y: 14, endPoint x: 277, endPoint y: 27, distance: 23.5
click at [290, 29] on input "US/[GEOGRAPHIC_DATA] - Azure ($40)" at bounding box center [286, 26] width 255 height 16
drag, startPoint x: 291, startPoint y: 29, endPoint x: 137, endPoint y: 29, distance: 154.1
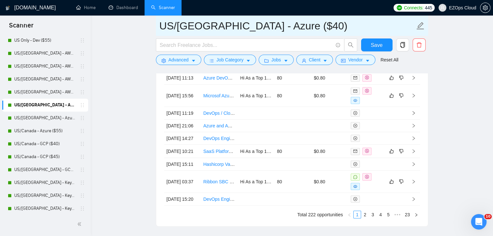
scroll to position [1854, 0]
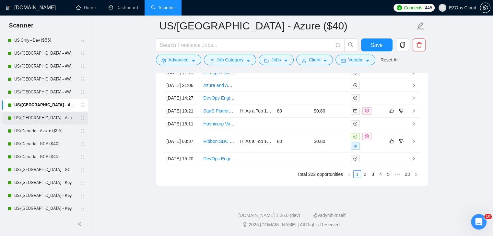
click at [48, 117] on link "US/[GEOGRAPHIC_DATA] - Azure ($45)" at bounding box center [45, 118] width 62 height 13
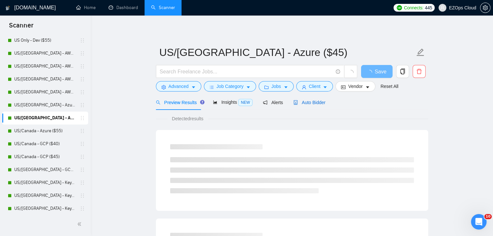
drag, startPoint x: 312, startPoint y: 105, endPoint x: 497, endPoint y: 188, distance: 202.9
click at [312, 105] on span "Auto Bidder" at bounding box center [309, 102] width 32 height 5
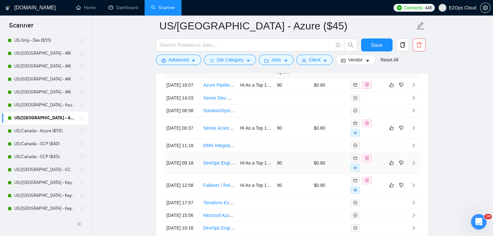
scroll to position [1760, 0]
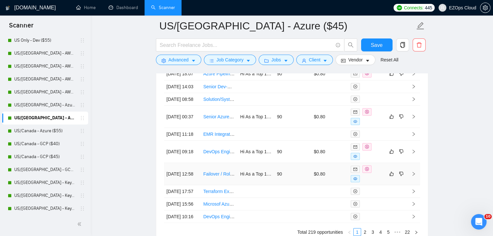
click at [222, 177] on link "Failover / Rollback Server Setup for Azure-Based Production Environment" at bounding box center [277, 174] width 148 height 5
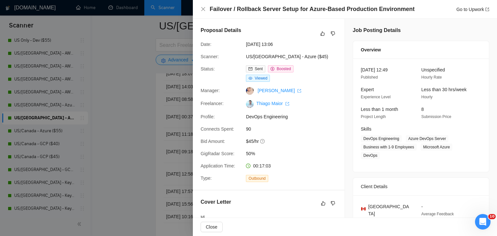
click at [135, 178] on div at bounding box center [248, 118] width 497 height 236
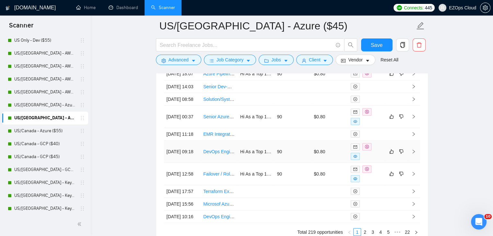
click at [211, 154] on link "DevOps Engineer with Azure Experience" at bounding box center [244, 151] width 82 height 5
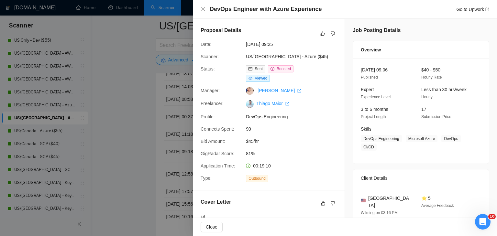
click at [128, 134] on div at bounding box center [248, 118] width 497 height 236
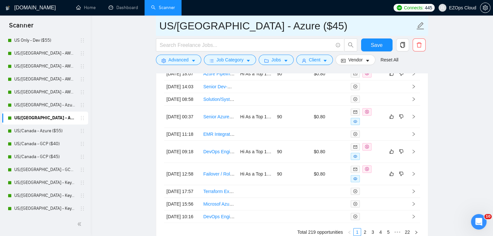
drag, startPoint x: 286, startPoint y: 27, endPoint x: 154, endPoint y: 26, distance: 131.8
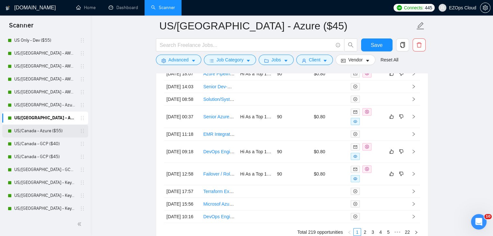
click at [51, 130] on link "US/Canada - Azure ($55)" at bounding box center [45, 131] width 62 height 13
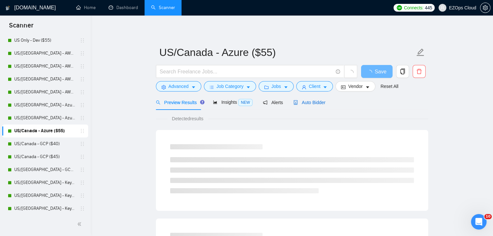
click at [312, 101] on span "Auto Bidder" at bounding box center [309, 102] width 32 height 5
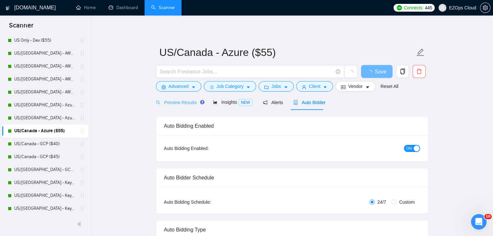
checkbox input "true"
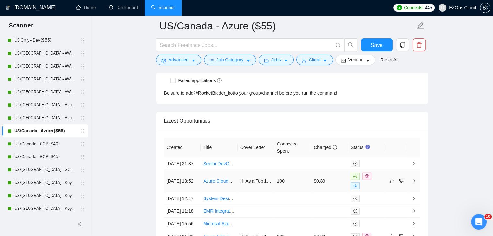
scroll to position [1681, 0]
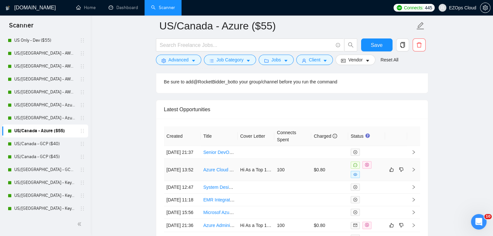
click at [218, 173] on link "Azure Cloud Architect" at bounding box center [225, 169] width 44 height 5
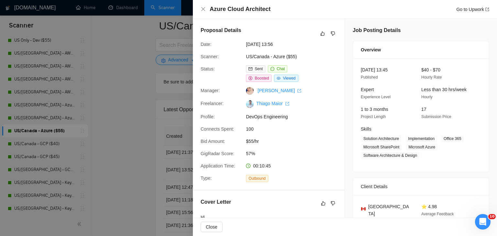
click at [108, 99] on div at bounding box center [248, 118] width 497 height 236
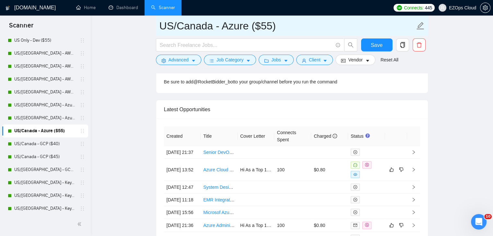
drag, startPoint x: 286, startPoint y: 25, endPoint x: 140, endPoint y: 28, distance: 145.8
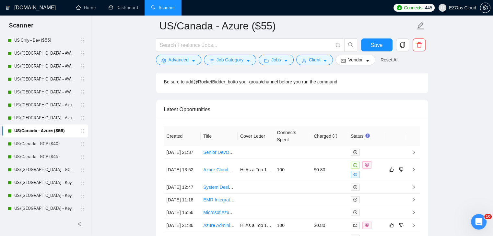
click at [65, 146] on link "US/Canada - GCP ($40)" at bounding box center [45, 144] width 62 height 13
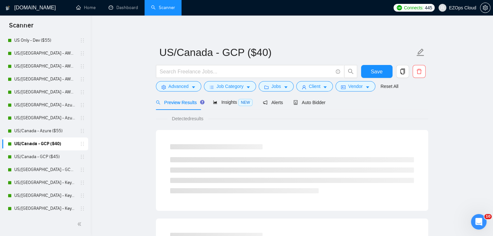
scroll to position [356, 0]
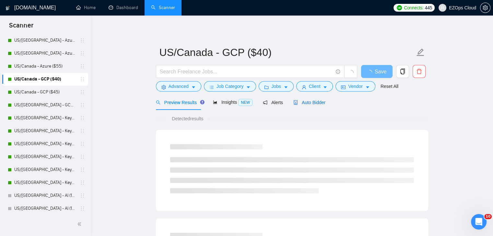
drag, startPoint x: 318, startPoint y: 102, endPoint x: 497, endPoint y: 176, distance: 193.5
click at [318, 102] on span "Auto Bidder" at bounding box center [309, 102] width 32 height 5
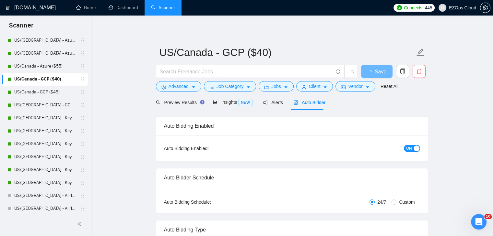
checkbox input "true"
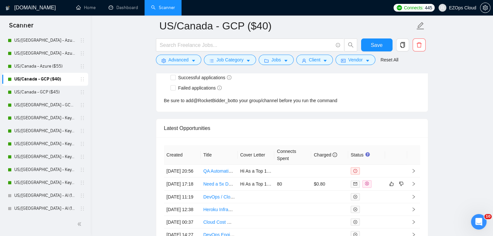
scroll to position [1663, 0]
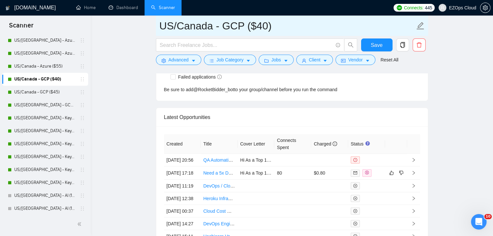
drag, startPoint x: 276, startPoint y: 24, endPoint x: 158, endPoint y: 19, distance: 117.6
click at [158, 19] on span "US/Canada - GCP ($40)" at bounding box center [292, 26] width 272 height 20
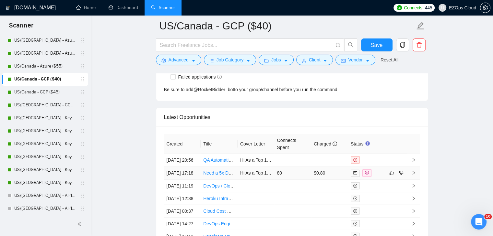
click at [224, 176] on link "Need a 5x DevOps/Cloud Expert (Python | Scalable Infrastructure | Custom Cloud)" at bounding box center [286, 173] width 166 height 5
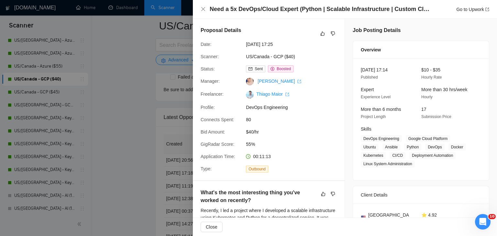
click at [141, 121] on div at bounding box center [248, 118] width 497 height 236
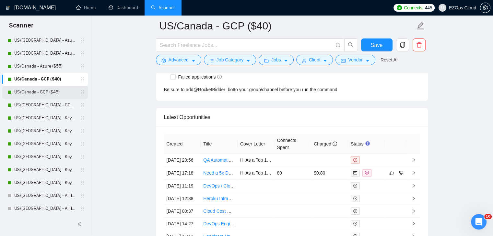
click at [53, 91] on link "US/Canada - GCP ($45)" at bounding box center [45, 92] width 62 height 13
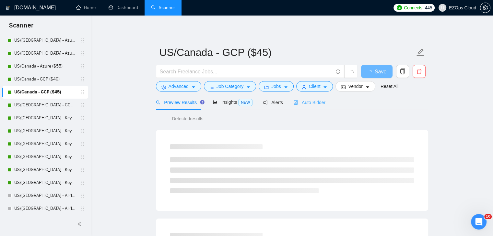
click at [315, 109] on div "Auto Bidder" at bounding box center [309, 102] width 32 height 15
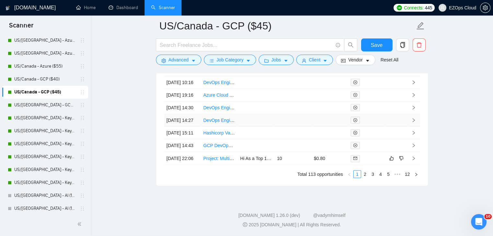
scroll to position [1849, 0]
click at [375, 174] on link "3" at bounding box center [372, 174] width 7 height 7
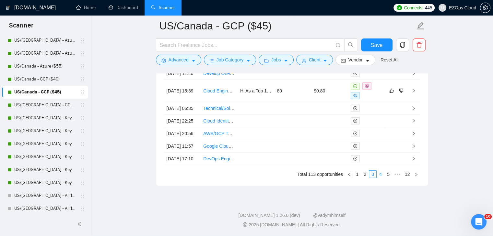
click at [383, 176] on link "4" at bounding box center [380, 174] width 7 height 7
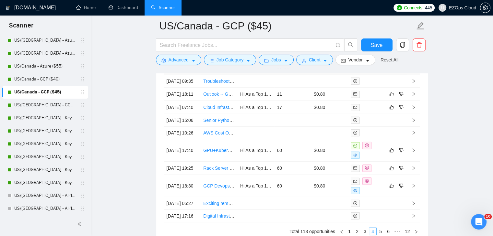
scroll to position [1752, 0]
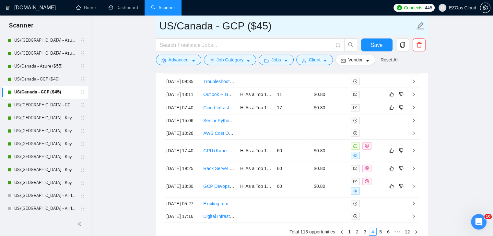
drag, startPoint x: 280, startPoint y: 28, endPoint x: 101, endPoint y: 28, distance: 178.8
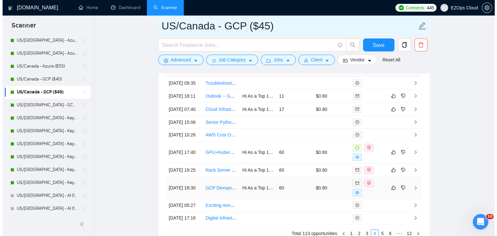
scroll to position [1720, 0]
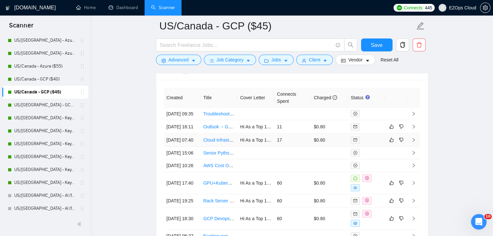
click at [217, 143] on link "Cloud Infrastructure Engineer (GCP)" at bounding box center [239, 140] width 73 height 5
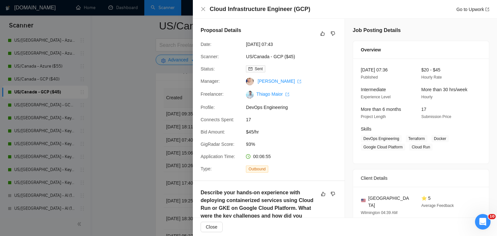
click at [138, 91] on div at bounding box center [248, 118] width 497 height 236
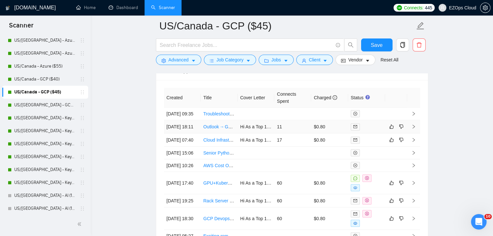
click at [223, 124] on link "Outlook → Google Workspace Migration — White‑Glove & Super‑Admin Fix" at bounding box center [278, 126] width 151 height 5
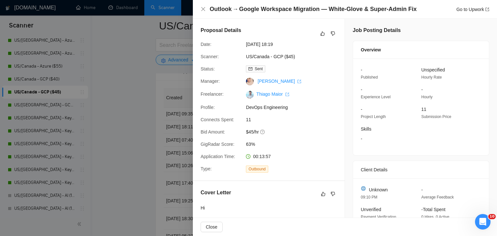
click at [144, 121] on div at bounding box center [248, 118] width 497 height 236
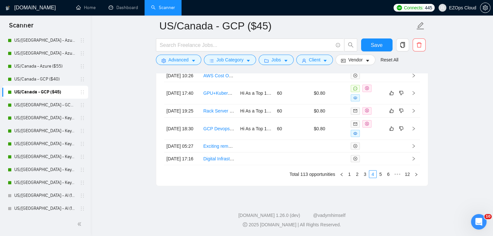
scroll to position [1852, 0]
click at [363, 177] on link "3" at bounding box center [364, 174] width 7 height 7
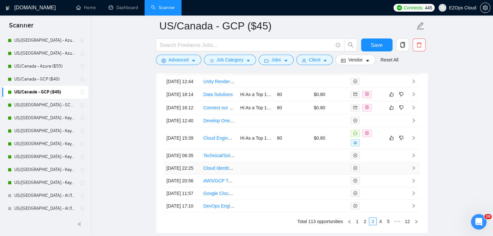
scroll to position [1849, 0]
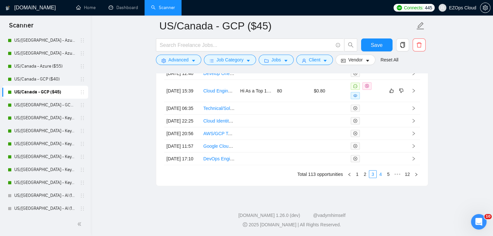
click at [378, 172] on link "4" at bounding box center [380, 174] width 7 height 7
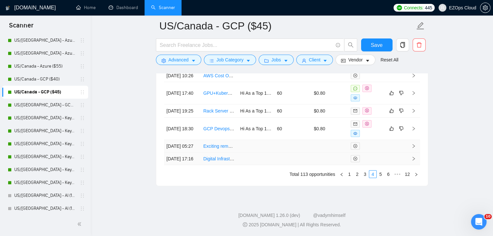
scroll to position [1852, 0]
click at [352, 171] on link "1" at bounding box center [349, 174] width 7 height 7
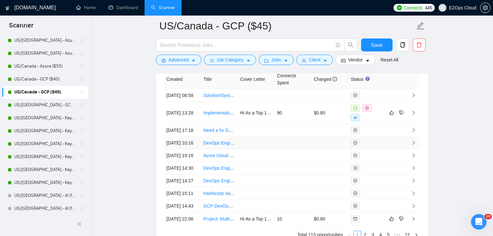
scroll to position [1720, 0]
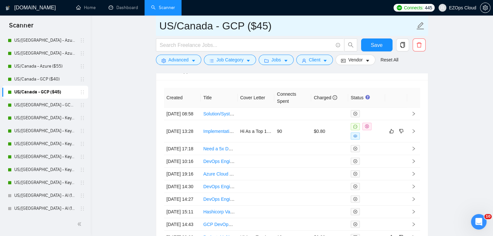
drag, startPoint x: 255, startPoint y: 29, endPoint x: 148, endPoint y: 27, distance: 106.9
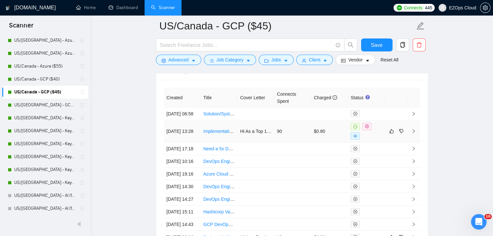
click at [222, 129] on link "Implementation of Google Cloud Directory Infrastructure and Identity Management" at bounding box center [285, 131] width 165 height 5
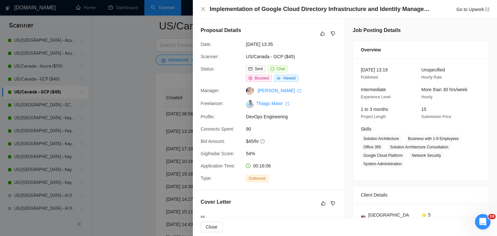
click at [123, 197] on div at bounding box center [248, 118] width 497 height 236
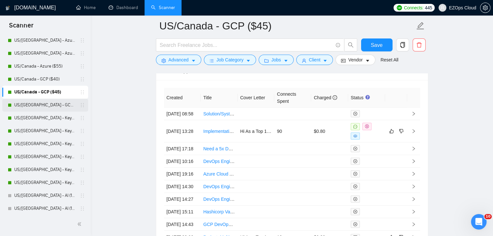
click at [51, 109] on link "US/[GEOGRAPHIC_DATA] - GCP ($55)" at bounding box center [45, 105] width 62 height 13
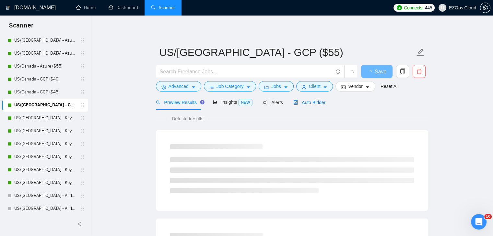
drag, startPoint x: 310, startPoint y: 103, endPoint x: 497, endPoint y: 180, distance: 203.0
click at [310, 103] on span "Auto Bidder" at bounding box center [309, 102] width 32 height 5
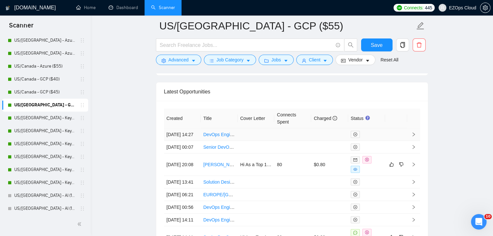
scroll to position [1696, 0]
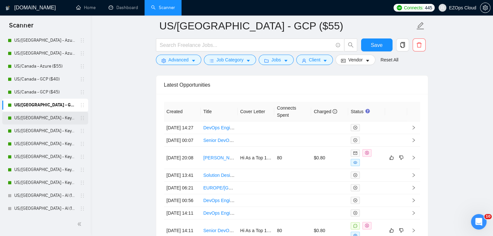
click at [56, 121] on link "US/[GEOGRAPHIC_DATA] - Keywords ($40)" at bounding box center [45, 118] width 62 height 13
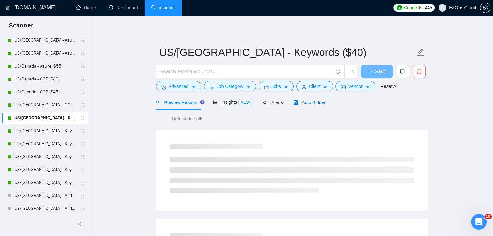
click at [308, 104] on span "Auto Bidder" at bounding box center [309, 102] width 32 height 5
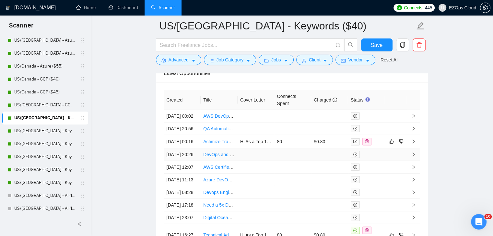
scroll to position [1696, 0]
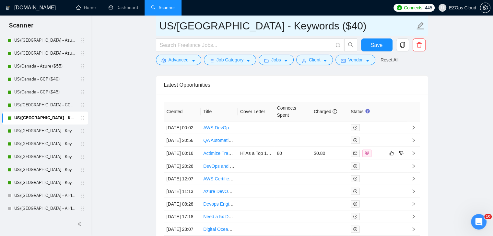
drag, startPoint x: 301, startPoint y: 26, endPoint x: 143, endPoint y: 26, distance: 157.4
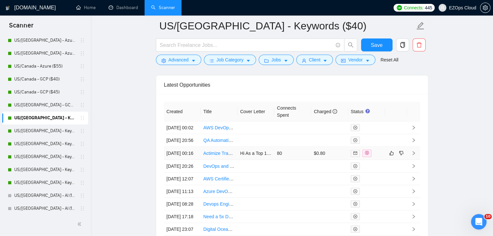
click at [222, 156] on link "Actimize Transaction Monitoring Configuration and Implementation Experts Needed" at bounding box center [286, 153] width 167 height 5
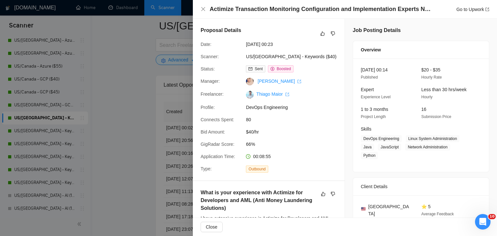
click at [157, 101] on div at bounding box center [248, 118] width 497 height 236
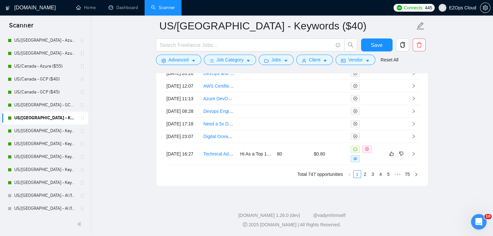
scroll to position [1849, 0]
click at [62, 132] on link "US/[GEOGRAPHIC_DATA] - Keywords ($45)" at bounding box center [45, 131] width 62 height 13
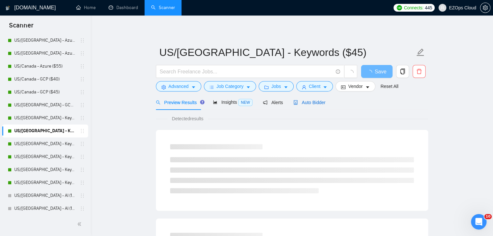
click at [313, 102] on span "Auto Bidder" at bounding box center [309, 102] width 32 height 5
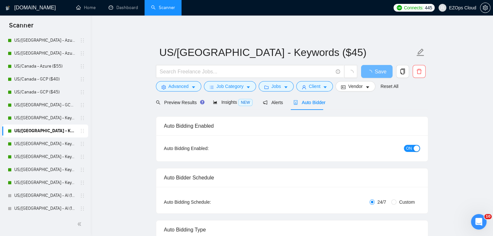
checkbox input "true"
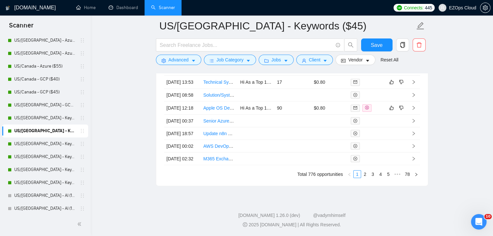
scroll to position [1847, 0]
click at [364, 174] on link "2" at bounding box center [364, 174] width 7 height 7
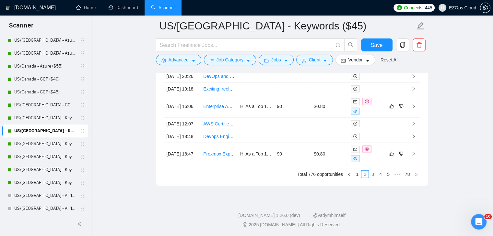
click at [370, 178] on link "3" at bounding box center [372, 174] width 7 height 7
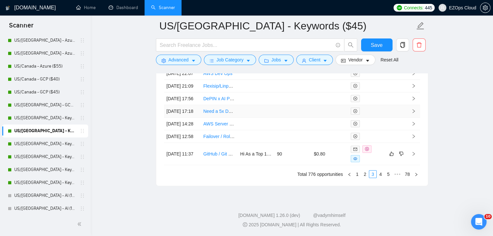
scroll to position [1814, 0]
click at [381, 178] on link "4" at bounding box center [380, 174] width 7 height 7
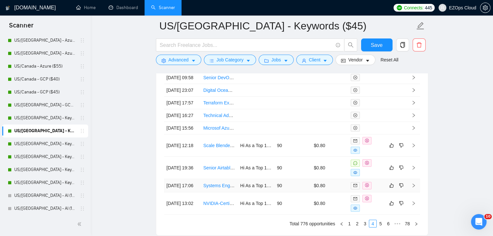
scroll to position [1847, 0]
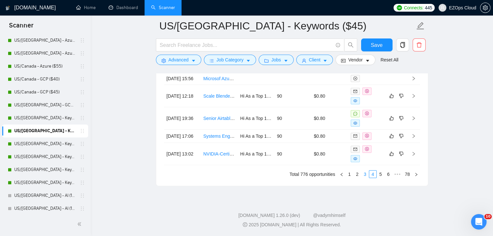
click at [364, 178] on link "3" at bounding box center [364, 174] width 7 height 7
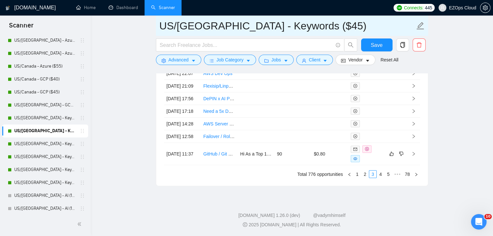
drag, startPoint x: 305, startPoint y: 31, endPoint x: 159, endPoint y: 28, distance: 146.4
click at [159, 28] on input "US/[GEOGRAPHIC_DATA] - Keywords ($45)" at bounding box center [286, 26] width 255 height 16
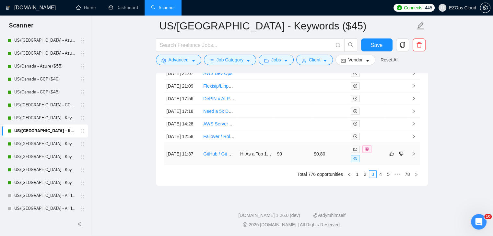
click at [221, 157] on link "GitHub / Git Environment Setup & Best Practices Documentation" at bounding box center [268, 154] width 130 height 5
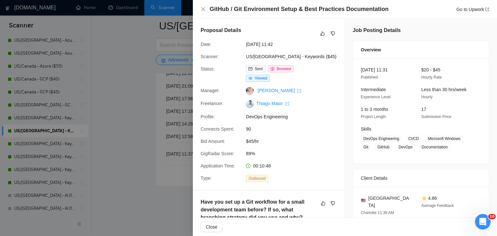
click at [157, 128] on div at bounding box center [248, 118] width 497 height 236
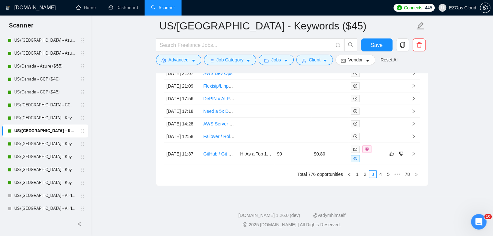
scroll to position [1849, 0]
click at [366, 174] on link "2" at bounding box center [364, 174] width 7 height 7
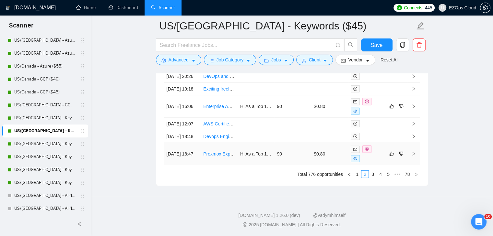
click at [216, 157] on link "Proxmox Experts, automation, hostbill app integration." at bounding box center [257, 154] width 108 height 5
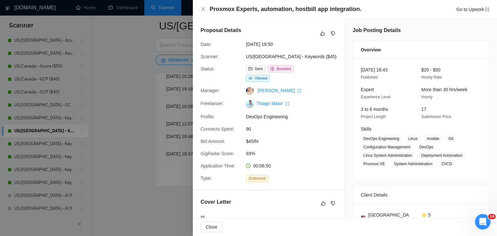
click at [155, 123] on div at bounding box center [248, 118] width 497 height 236
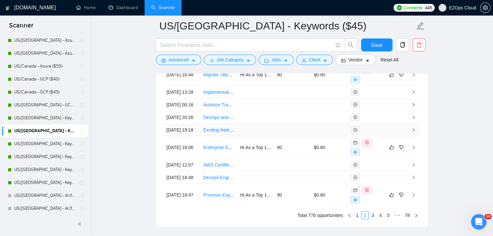
scroll to position [1785, 0]
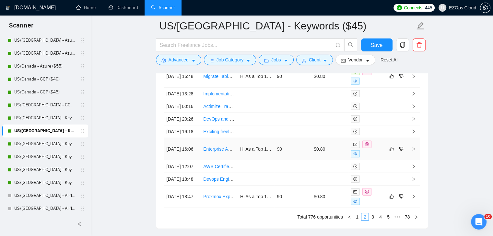
click at [217, 152] on link "Enterprise Automation & Data Integration Projects" at bounding box center [253, 149] width 100 height 5
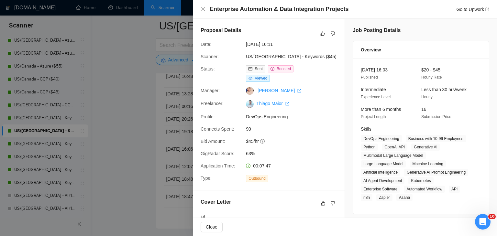
click at [157, 104] on div at bounding box center [248, 118] width 497 height 236
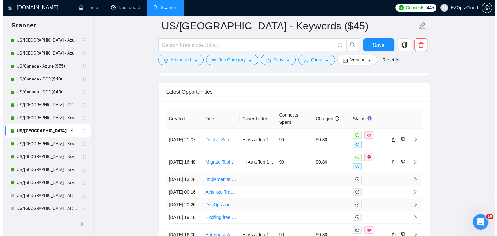
scroll to position [1688, 0]
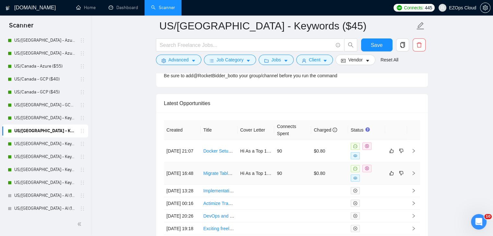
click at [222, 171] on link "Migrate Tableau Cloud to Server" at bounding box center [235, 173] width 65 height 5
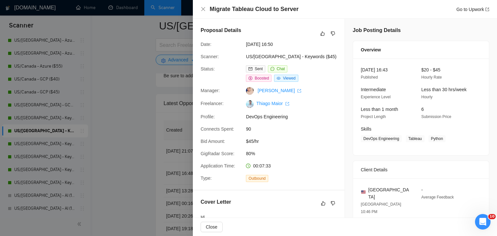
click at [137, 129] on div at bounding box center [248, 118] width 497 height 236
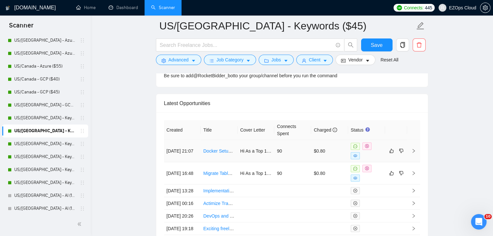
click at [211, 142] on td "Docker Setup Debugging and File Resolution" at bounding box center [218, 151] width 37 height 22
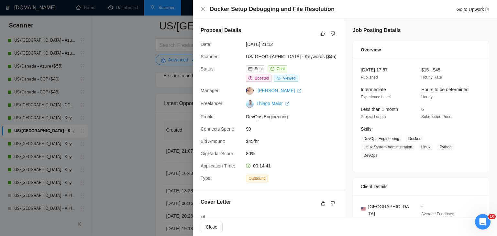
click at [144, 110] on div at bounding box center [248, 118] width 497 height 236
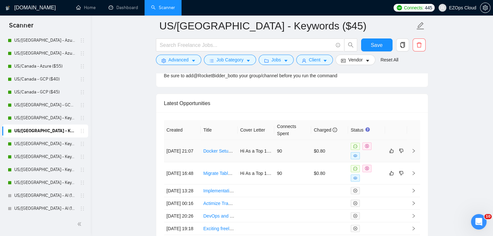
click at [216, 149] on link "Docker Setup Debugging and File Resolution" at bounding box center [248, 151] width 91 height 5
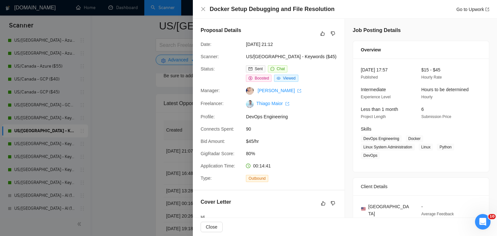
click at [145, 116] on div at bounding box center [248, 118] width 497 height 236
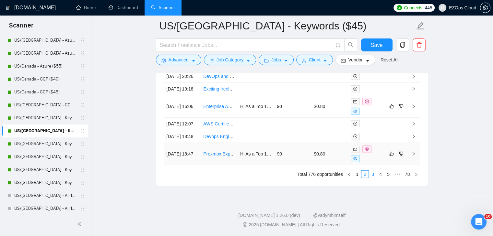
scroll to position [1857, 0]
click at [357, 176] on link "1" at bounding box center [356, 174] width 7 height 7
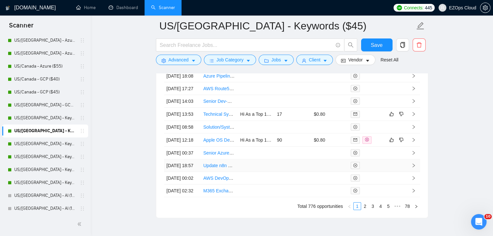
scroll to position [1847, 0]
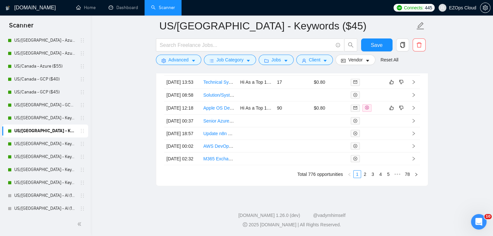
click at [61, 139] on link "US/[GEOGRAPHIC_DATA] - Keywords ($55)" at bounding box center [45, 144] width 62 height 13
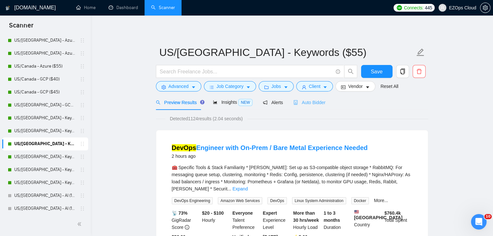
click at [306, 107] on div "Auto Bidder" at bounding box center [309, 102] width 32 height 15
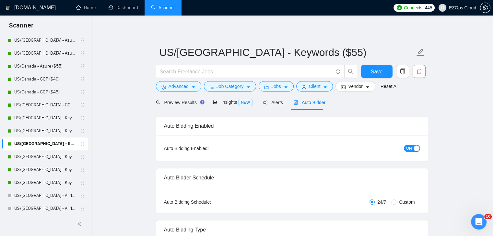
checkbox input "true"
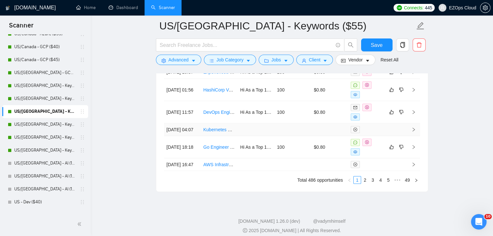
scroll to position [1825, 0]
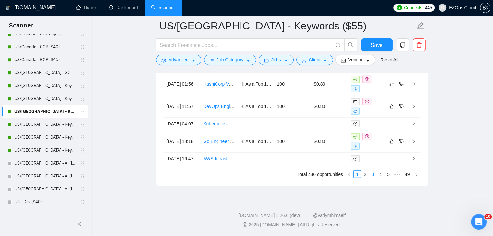
click at [375, 178] on link "3" at bounding box center [372, 174] width 7 height 7
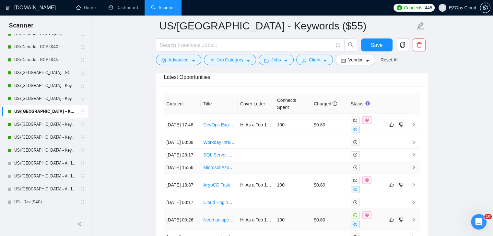
scroll to position [1695, 0]
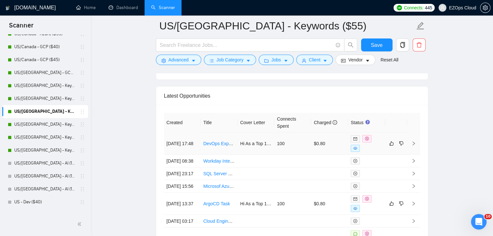
click at [218, 141] on link "DevOps Expert Needed for Kubernetes Cluster Management" at bounding box center [264, 143] width 122 height 5
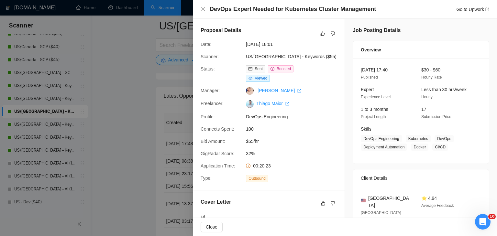
click at [153, 121] on div at bounding box center [248, 118] width 497 height 236
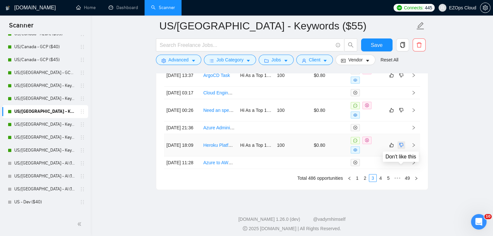
scroll to position [1857, 0]
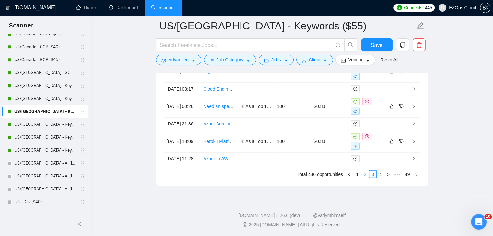
click at [362, 175] on link "2" at bounding box center [364, 174] width 7 height 7
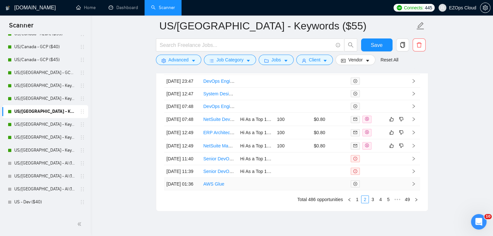
scroll to position [1750, 0]
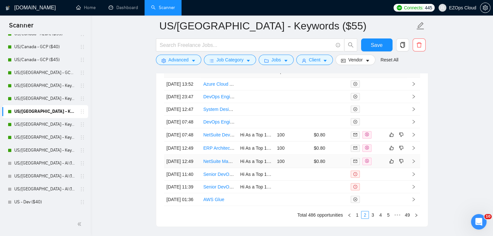
click at [213, 164] on link "NetSuite Manufacturing Consultant" at bounding box center [238, 161] width 70 height 5
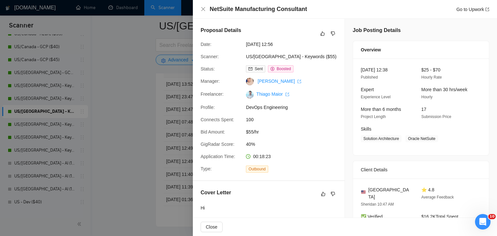
click at [138, 143] on div at bounding box center [248, 118] width 497 height 236
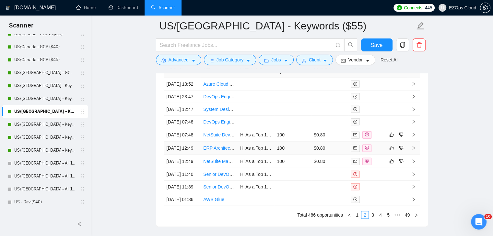
click at [226, 151] on link "ERP Architect / Support Specialist" at bounding box center [237, 148] width 68 height 5
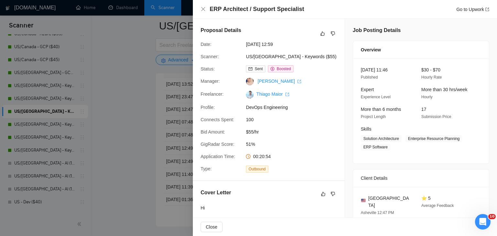
click at [134, 132] on div at bounding box center [248, 118] width 497 height 236
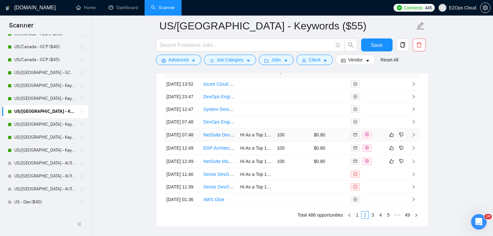
click at [214, 138] on link "NetSuite Developer / Consultant" at bounding box center [235, 134] width 65 height 5
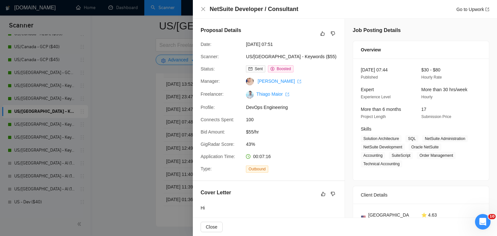
click at [132, 144] on div at bounding box center [248, 118] width 497 height 236
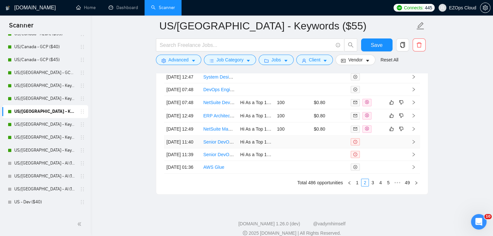
scroll to position [1847, 0]
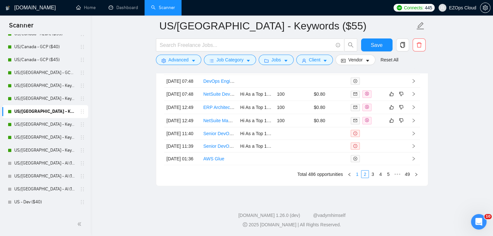
click at [357, 174] on link "1" at bounding box center [356, 174] width 7 height 7
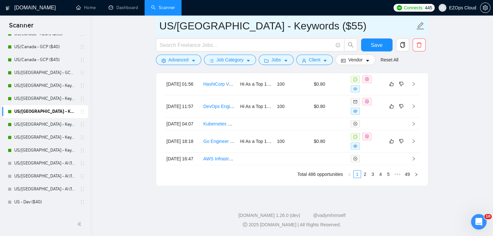
drag, startPoint x: 296, startPoint y: 27, endPoint x: 163, endPoint y: 27, distance: 133.1
click at [163, 27] on input "US/[GEOGRAPHIC_DATA] - Keywords ($55)" at bounding box center [286, 26] width 255 height 16
click at [311, 24] on input "US/[GEOGRAPHIC_DATA] - Keywords ($55)" at bounding box center [286, 26] width 255 height 16
drag, startPoint x: 314, startPoint y: 25, endPoint x: 146, endPoint y: 28, distance: 167.8
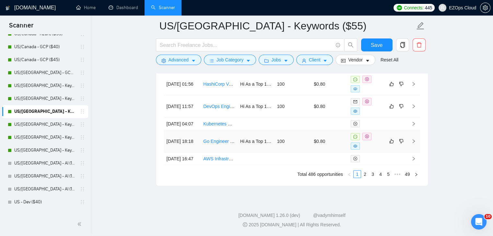
click at [219, 143] on link "Go Engineer for Kubernetes Project" at bounding box center [239, 141] width 72 height 5
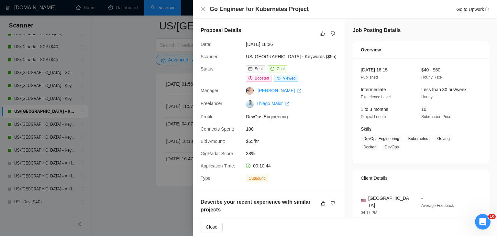
click at [145, 125] on div at bounding box center [248, 118] width 497 height 236
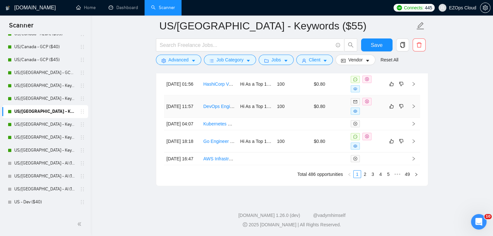
click at [223, 104] on link "DevOps Engineer Content Writer Needed" at bounding box center [244, 106] width 83 height 5
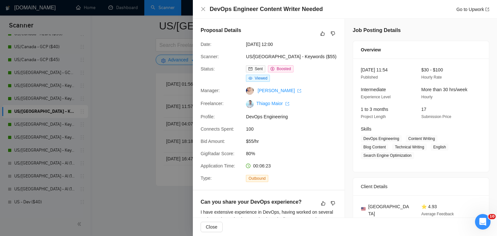
click at [143, 98] on div at bounding box center [248, 118] width 497 height 236
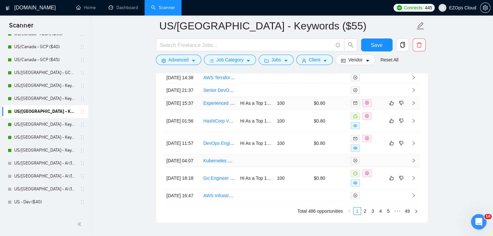
scroll to position [1847, 0]
